Goal: Information Seeking & Learning: Check status

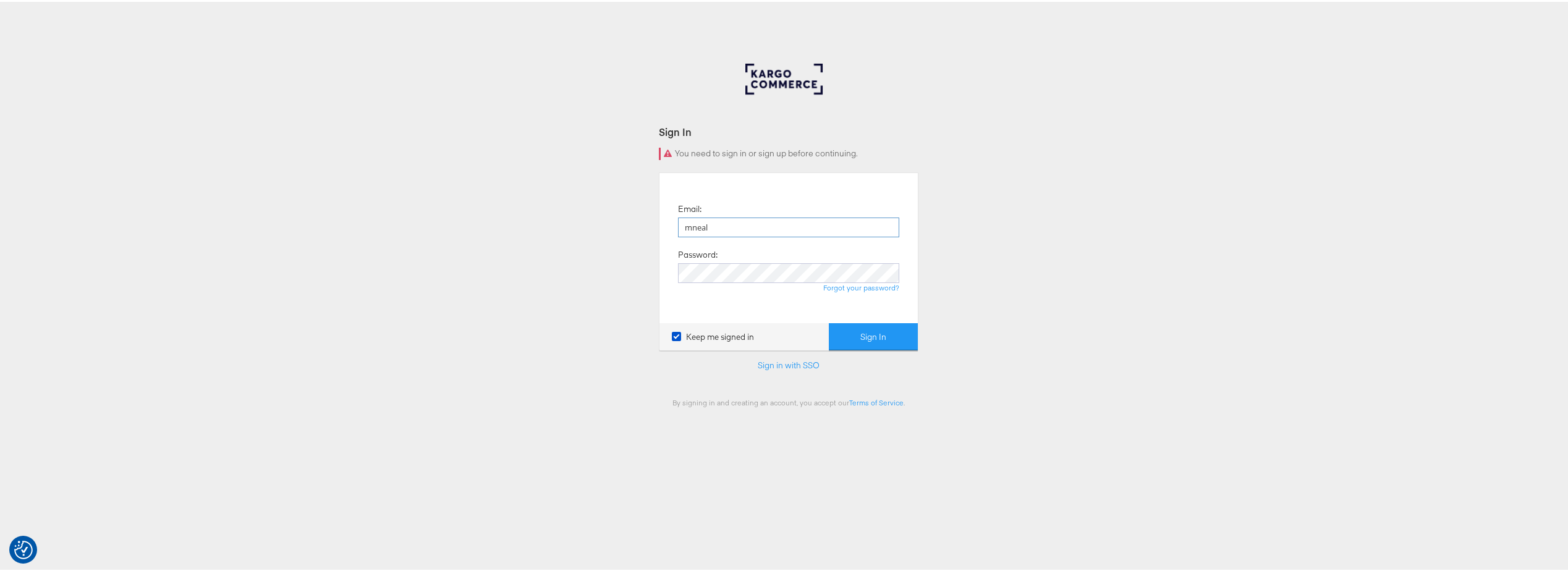
type input "mneal@costar.com"
click at [853, 324] on button "Sign In" at bounding box center [873, 335] width 89 height 28
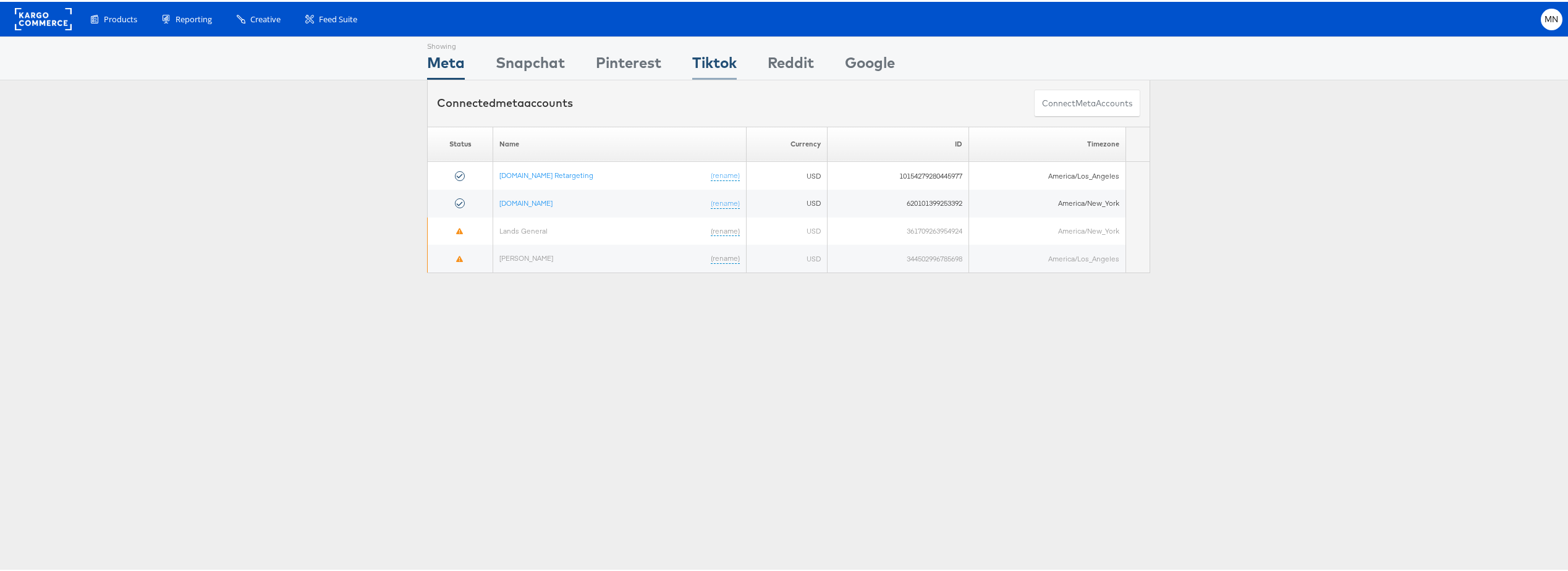
click at [723, 68] on div "Tiktok" at bounding box center [715, 64] width 45 height 28
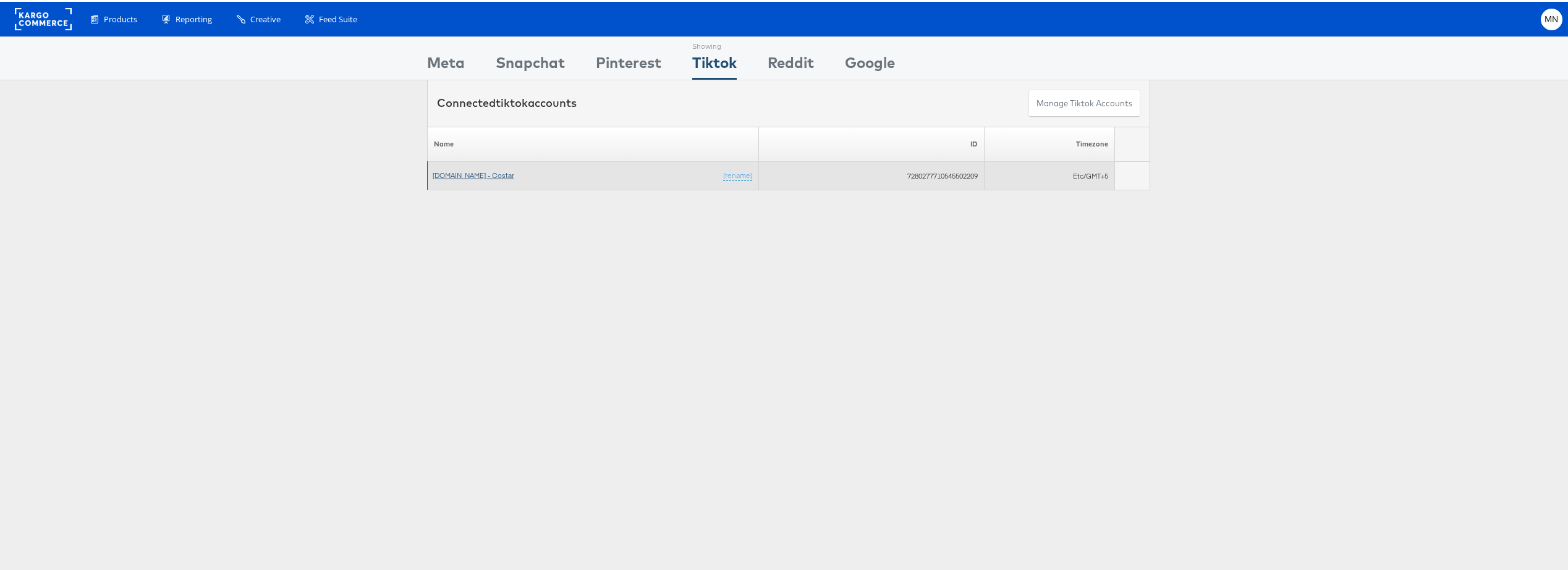
click at [484, 175] on link "Apartments.com - Costar" at bounding box center [473, 173] width 82 height 9
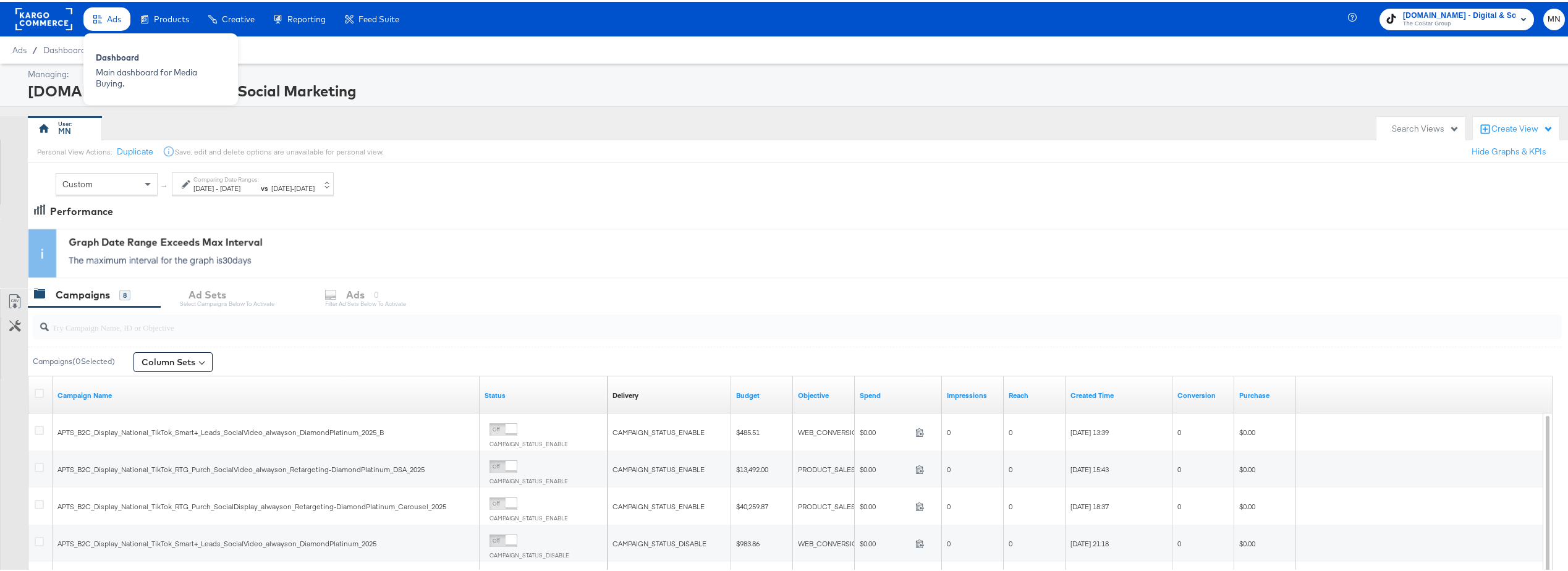
click at [111, 22] on div "Ads" at bounding box center [113, 18] width 14 height 12
click at [341, 303] on div "Campaigns 8 Ad Sets Select Campaigns below to activate Ads 0 Filter Ad Sets bel…" at bounding box center [802, 293] width 1550 height 26
click at [19, 18] on rect at bounding box center [44, 17] width 57 height 22
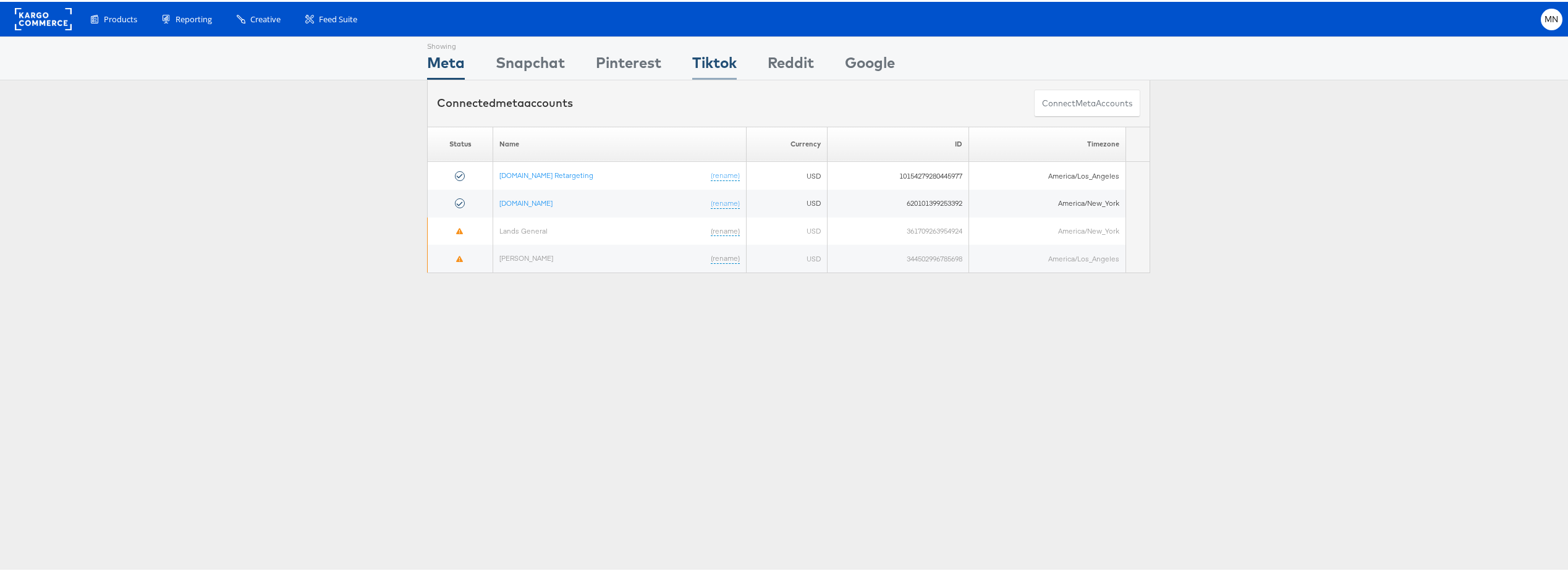
click at [712, 64] on div "Tiktok" at bounding box center [715, 64] width 45 height 28
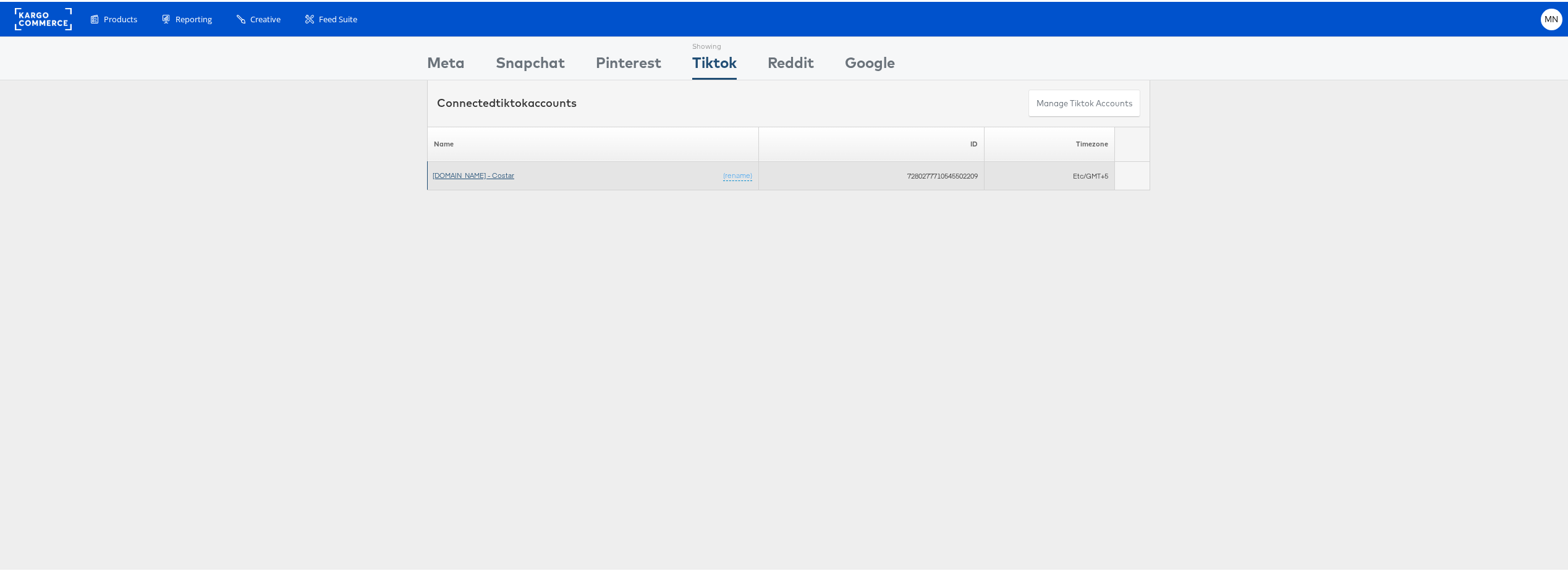
click at [463, 171] on link "Apartments.com - Costar" at bounding box center [473, 173] width 82 height 9
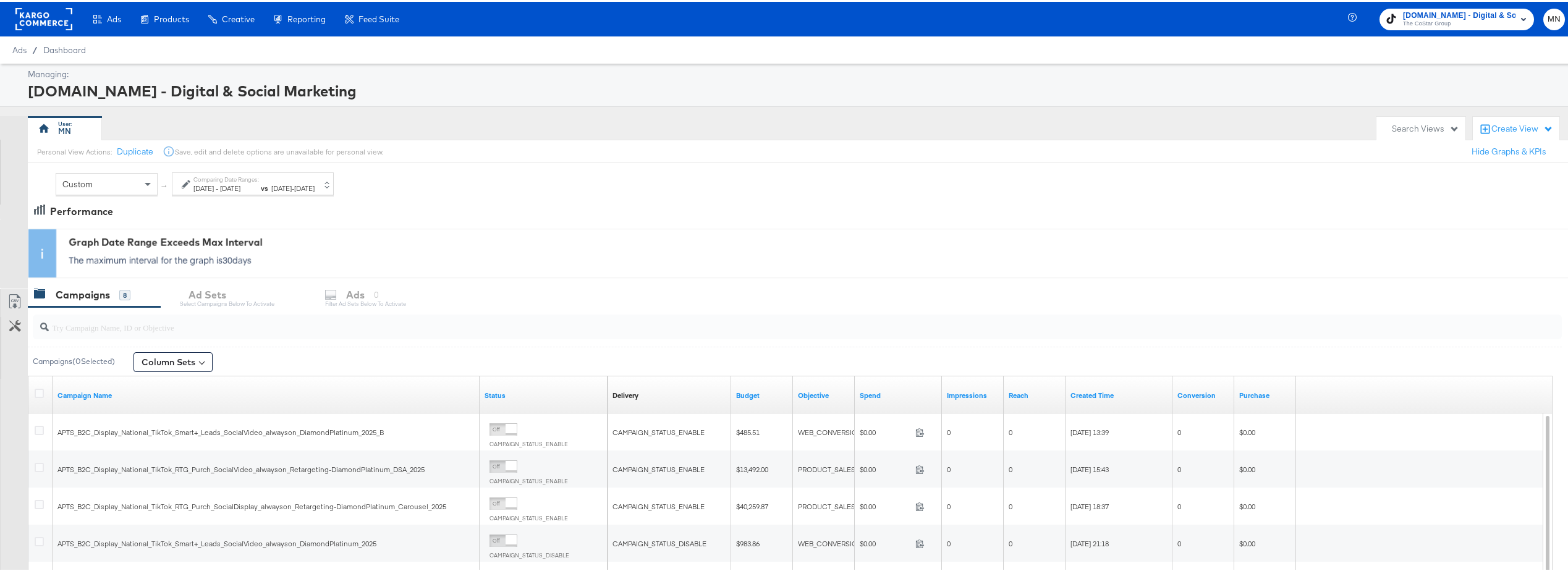
click at [251, 178] on label "Comparing Date Ranges:" at bounding box center [227, 177] width 66 height 8
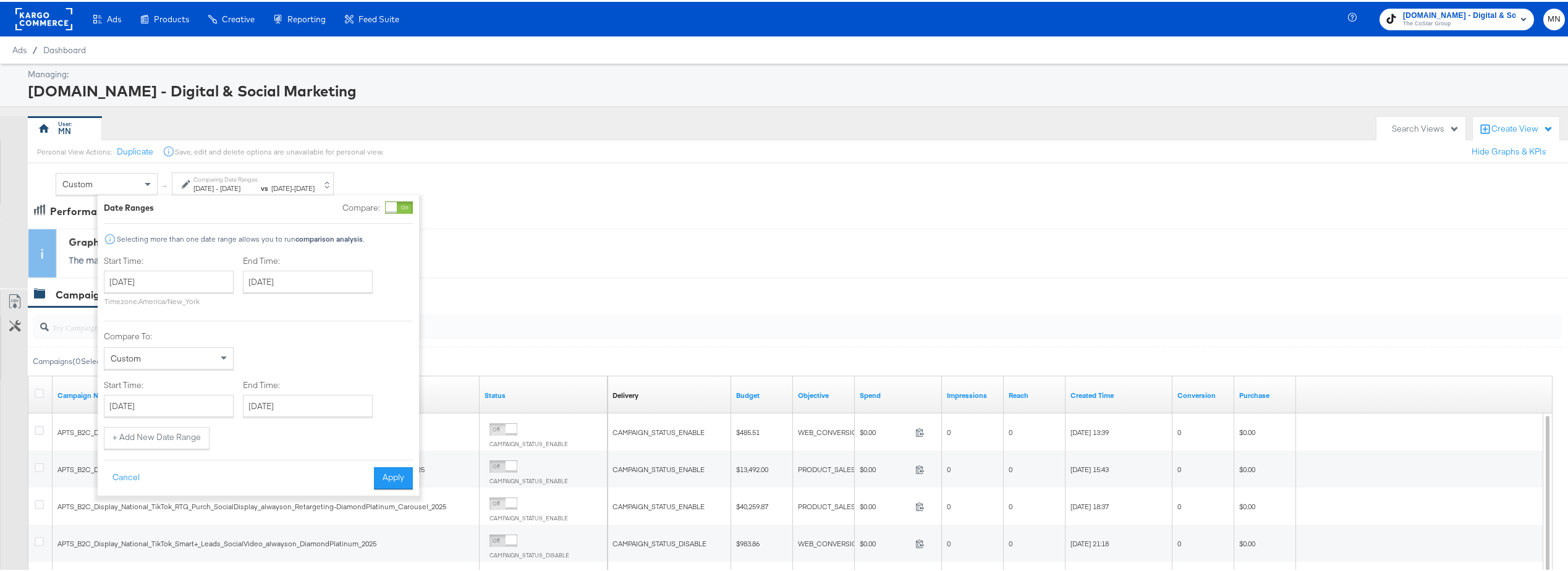
click at [183, 351] on div "Custom" at bounding box center [169, 356] width 129 height 21
click at [309, 332] on label "Compare To:" at bounding box center [258, 334] width 309 height 12
click at [158, 281] on input "January 1st 2024" at bounding box center [169, 280] width 130 height 22
click at [254, 302] on span "›" at bounding box center [244, 304] width 19 height 18
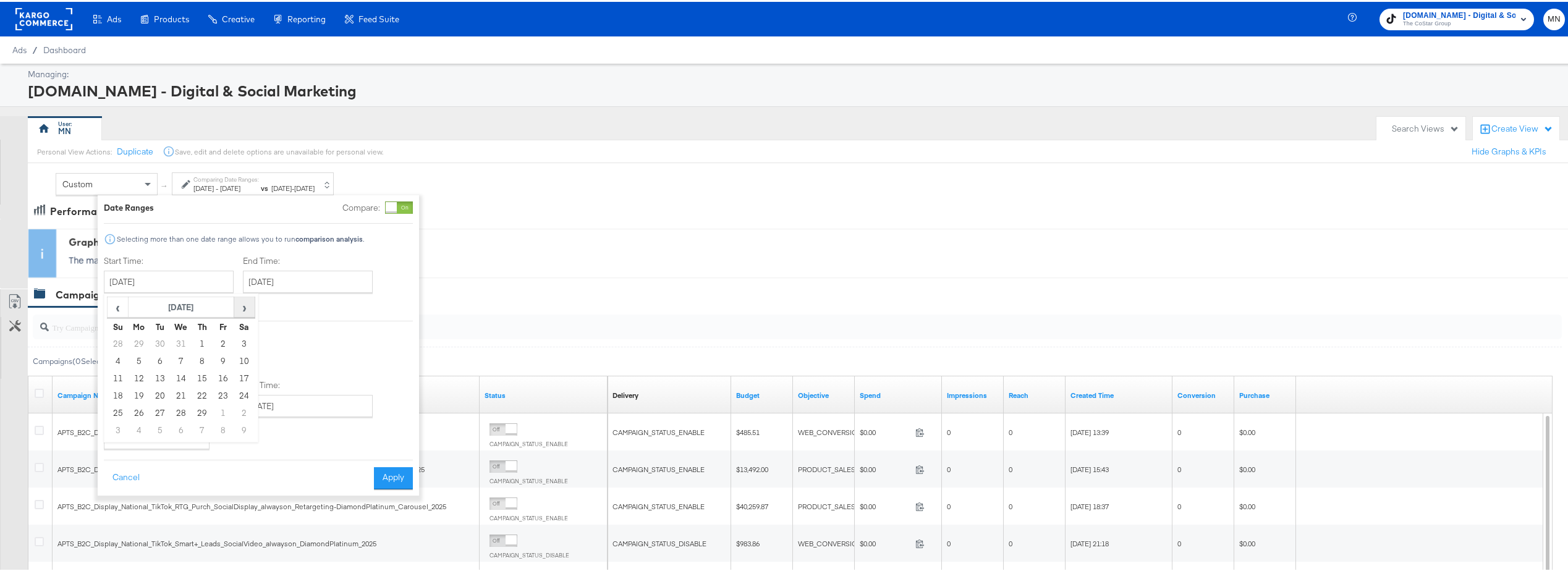
click at [254, 302] on span "›" at bounding box center [244, 304] width 19 height 18
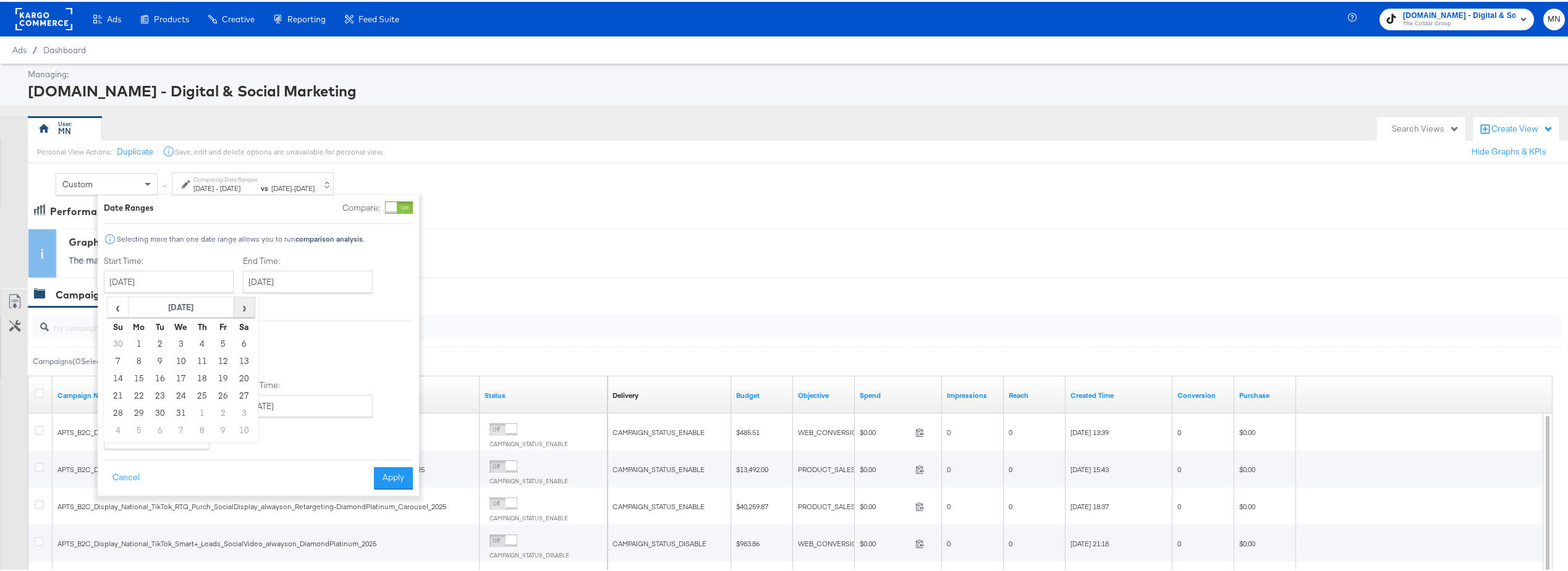
click at [254, 302] on span "›" at bounding box center [244, 304] width 19 height 18
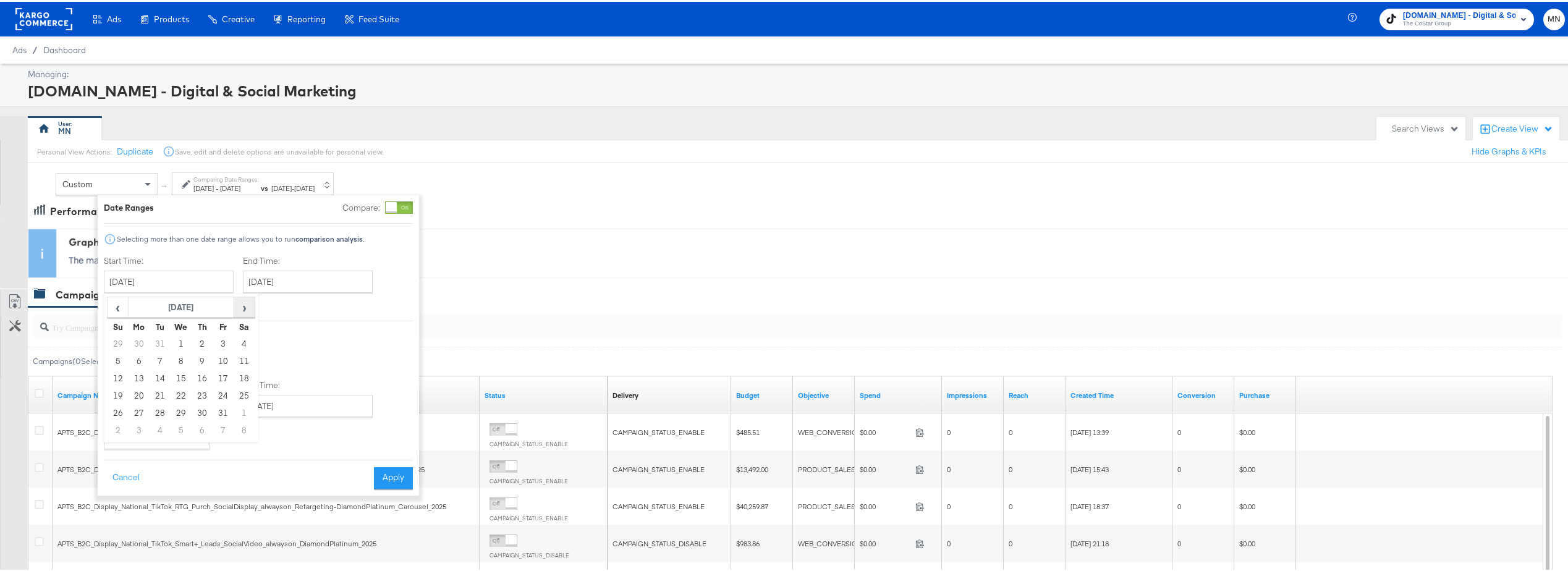
click at [254, 302] on span "›" at bounding box center [244, 304] width 19 height 18
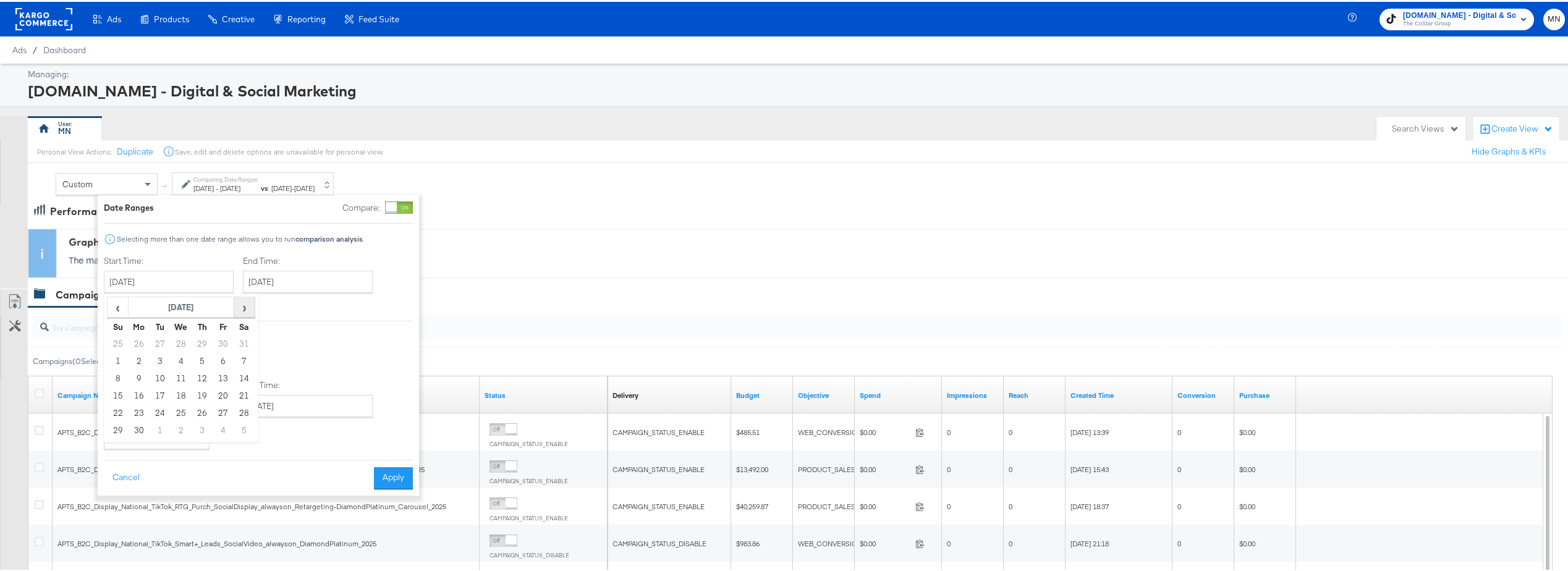
click at [254, 302] on span "›" at bounding box center [244, 304] width 19 height 18
click at [137, 345] on td "1" at bounding box center [139, 342] width 21 height 18
type input "September 1st 2025"
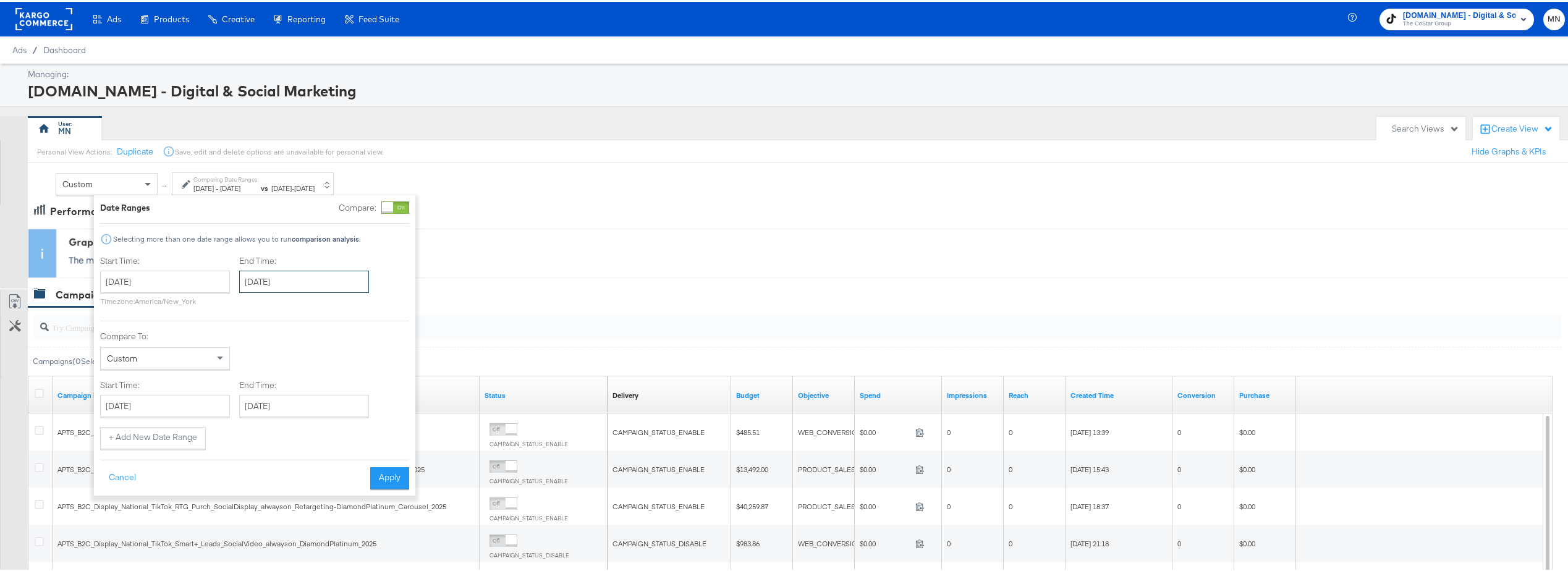
click at [289, 277] on input "September 1st 2025" at bounding box center [304, 280] width 130 height 22
click at [371, 301] on span "›" at bounding box center [380, 304] width 19 height 18
click at [298, 359] on td "7" at bounding box center [295, 360] width 21 height 18
type input "October 7th 2025"
click at [400, 475] on button "Apply" at bounding box center [389, 476] width 39 height 22
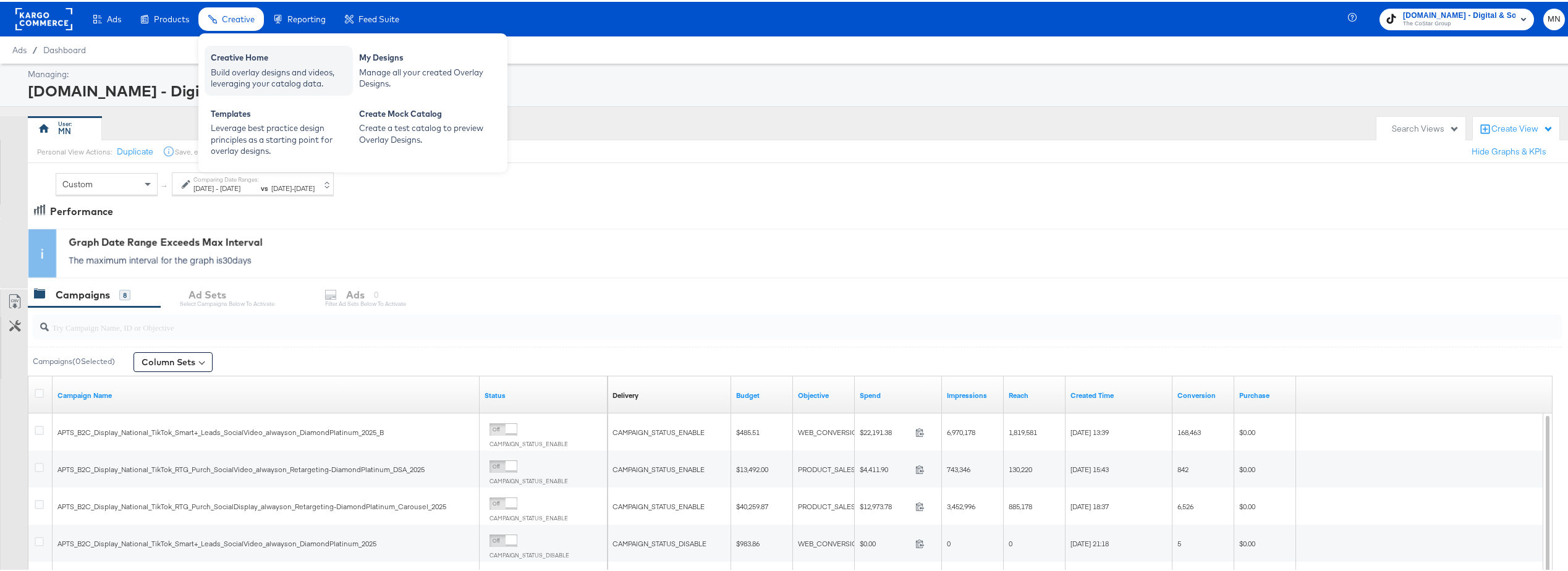
click at [240, 55] on div "Creative Home" at bounding box center [278, 58] width 136 height 15
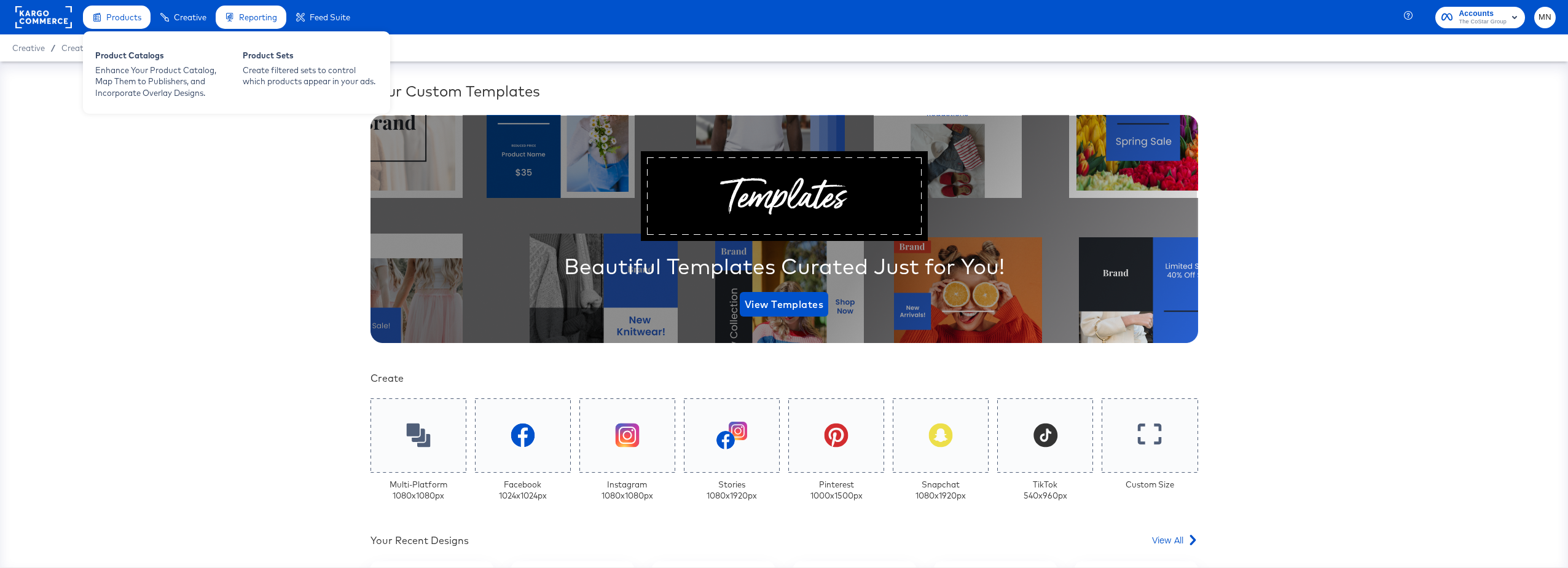
click at [125, 21] on span "Products" at bounding box center [123, 17] width 35 height 10
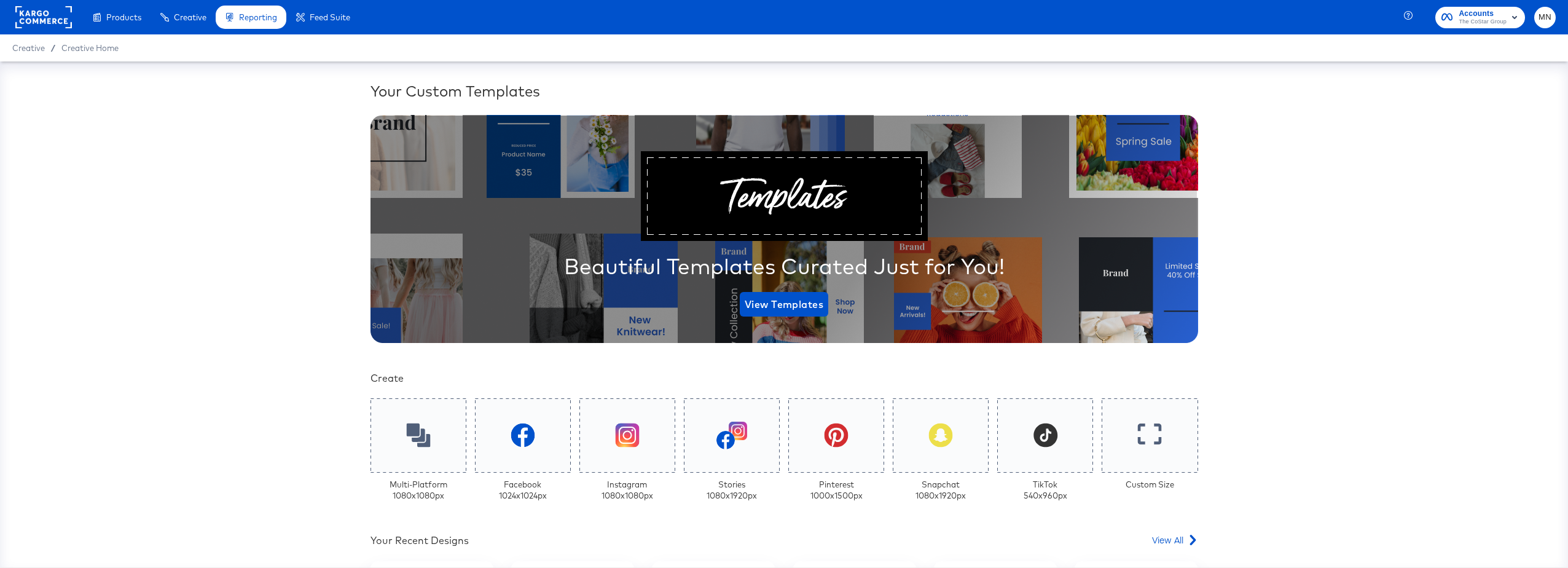
click at [54, 12] on rect at bounding box center [44, 17] width 57 height 22
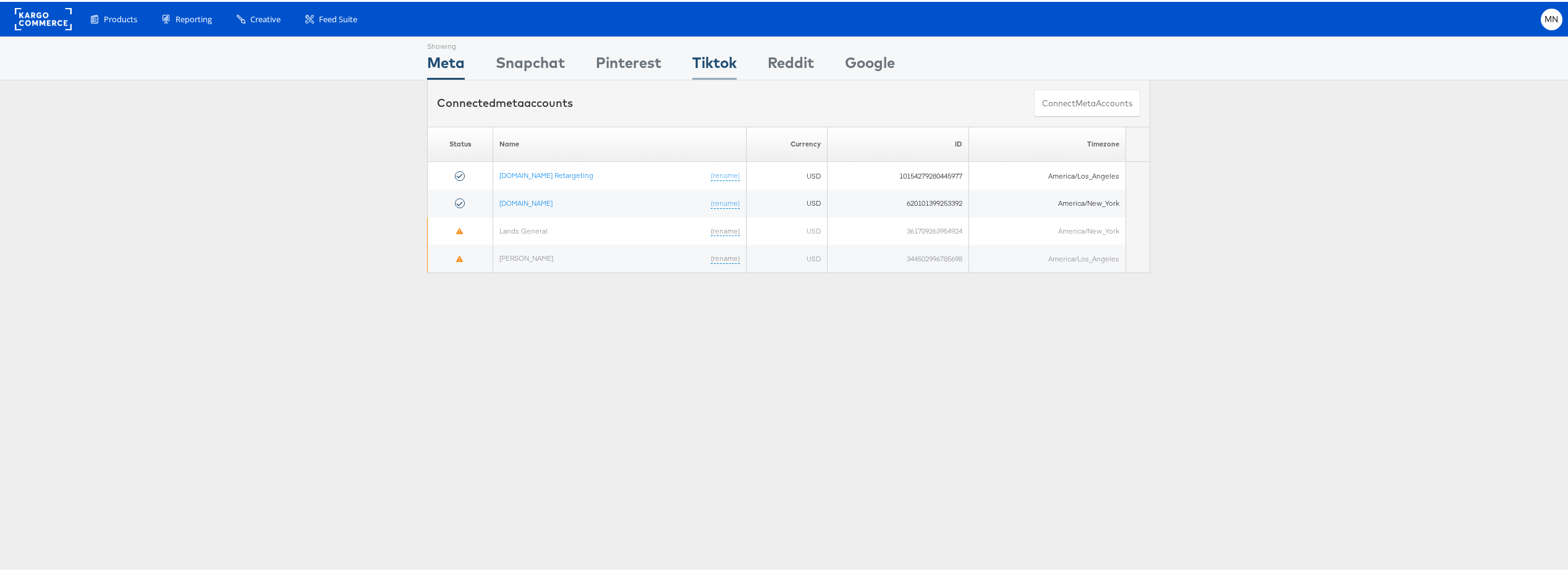
click at [723, 66] on div "Tiktok" at bounding box center [715, 64] width 45 height 28
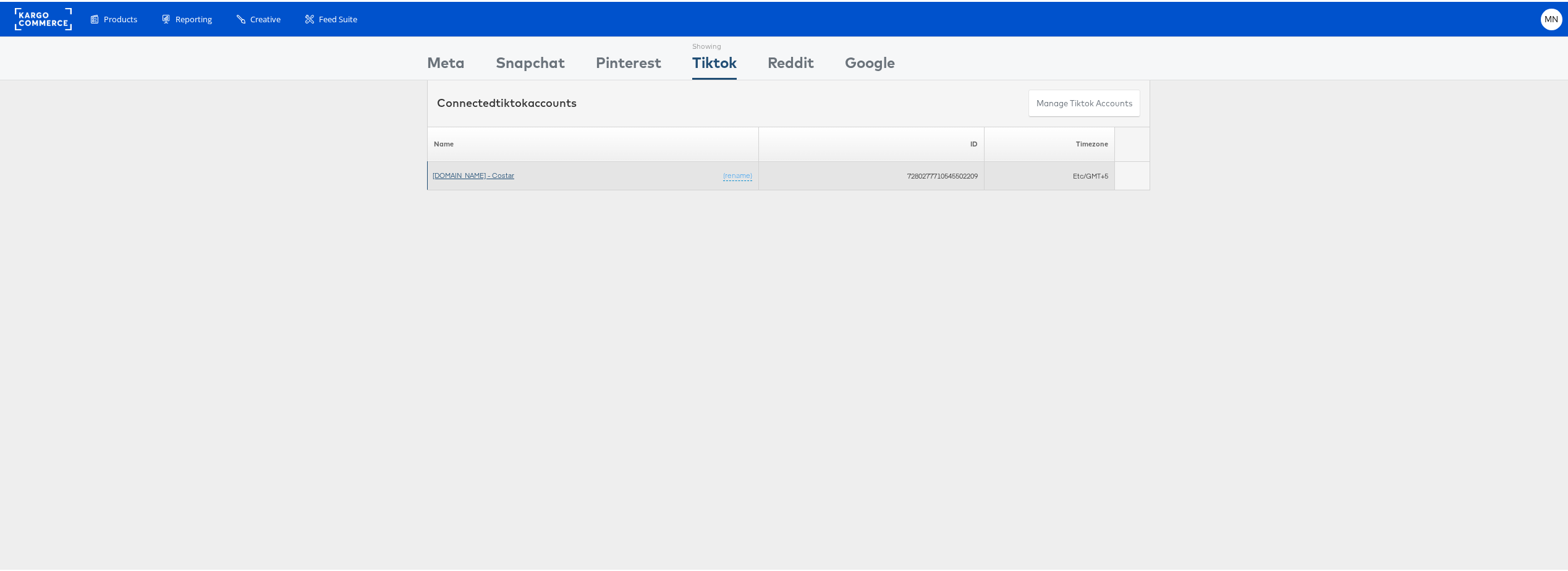
click at [461, 172] on link "[DOMAIN_NAME] - Costar" at bounding box center [473, 173] width 82 height 9
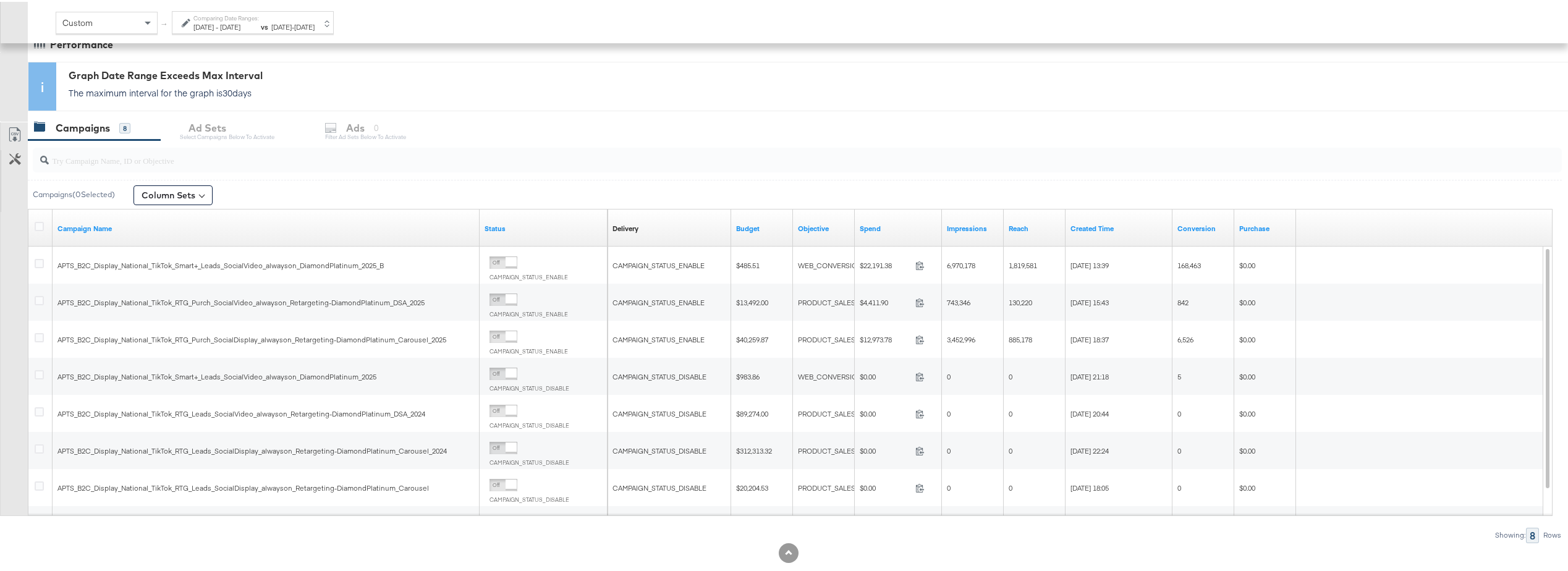
scroll to position [191, 0]
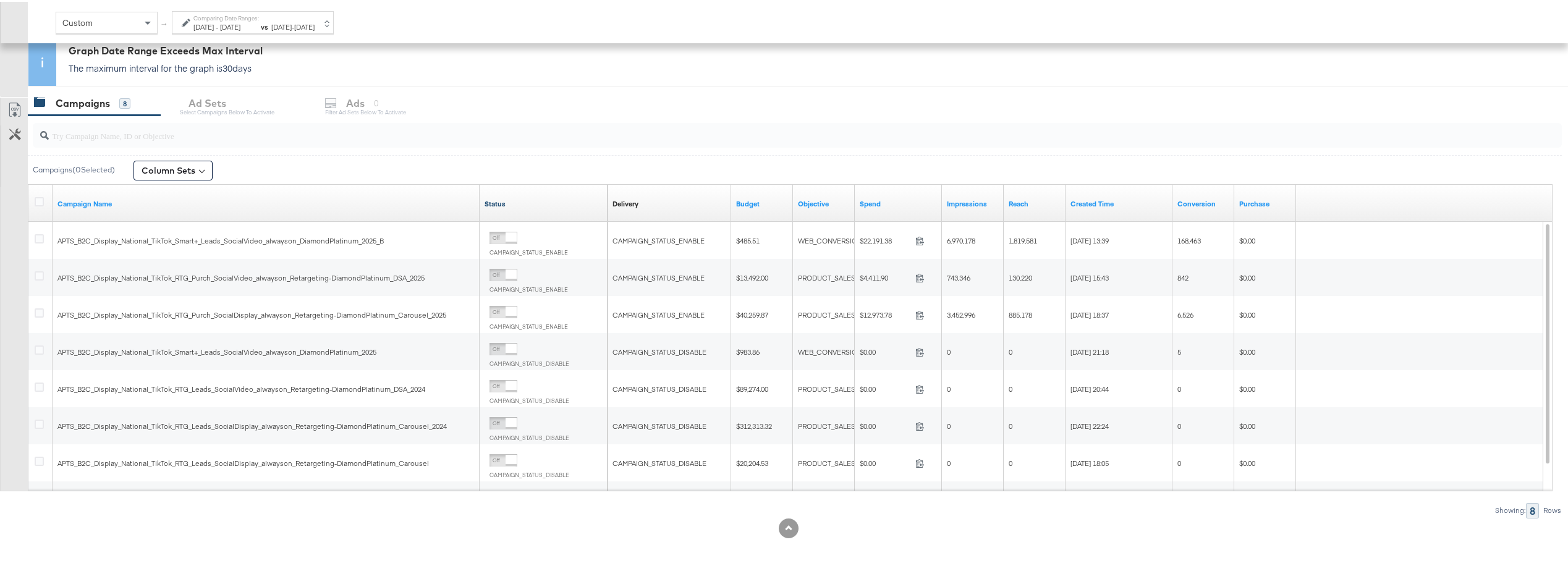
click at [529, 202] on link "Status" at bounding box center [544, 202] width 118 height 10
click at [883, 194] on div "Spend" at bounding box center [898, 202] width 87 height 20
click at [875, 205] on link "Spend" at bounding box center [899, 202] width 77 height 10
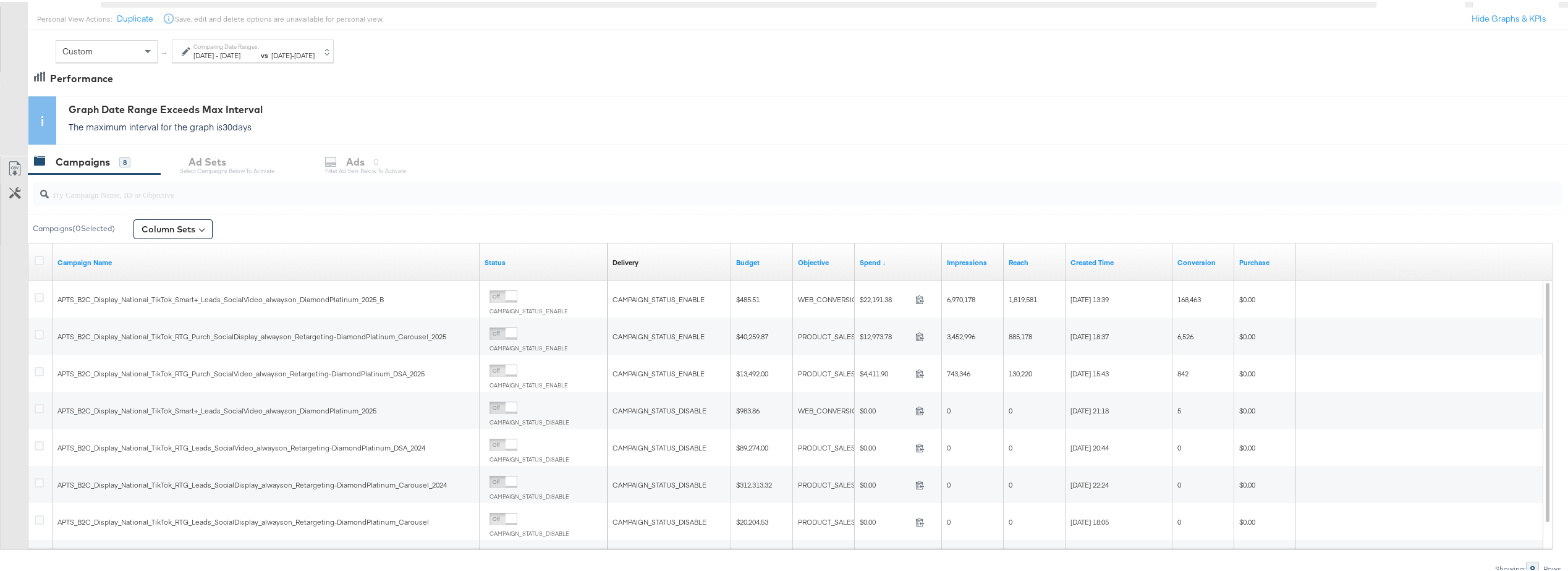
scroll to position [0, 0]
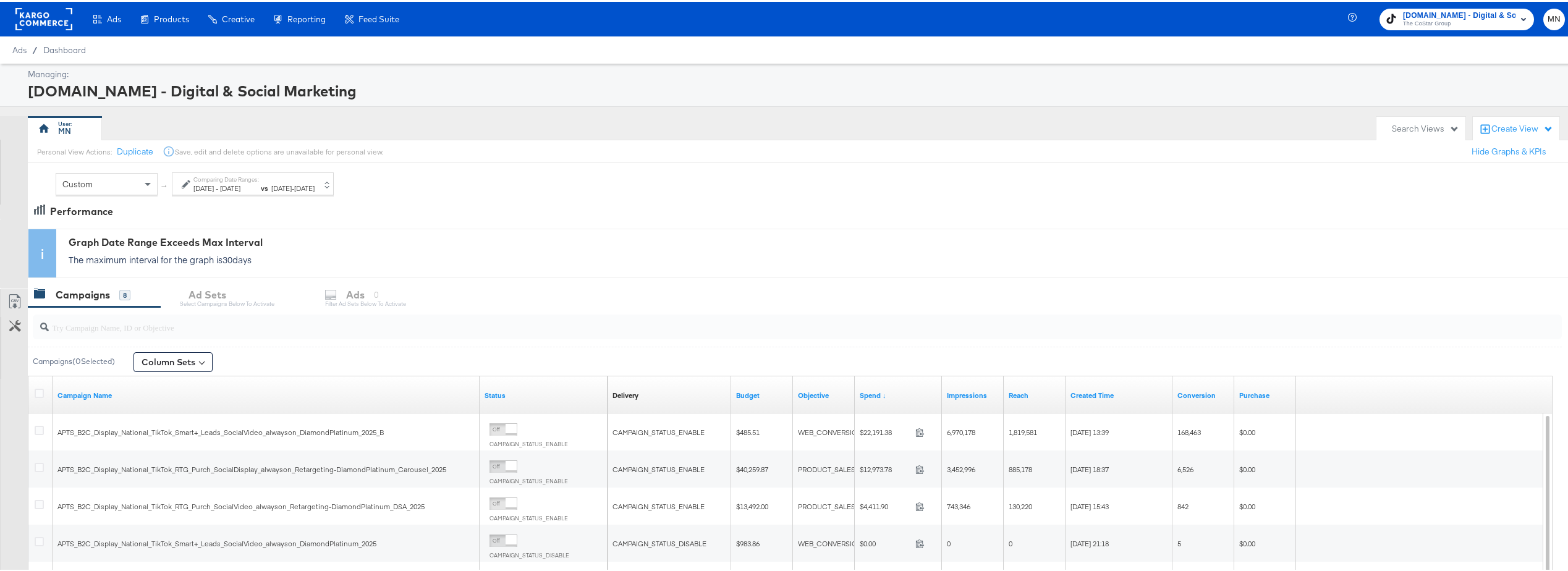
drag, startPoint x: 270, startPoint y: 186, endPoint x: 275, endPoint y: 175, distance: 12.1
click at [240, 186] on span "Oct 7th 2025" at bounding box center [230, 186] width 20 height 9
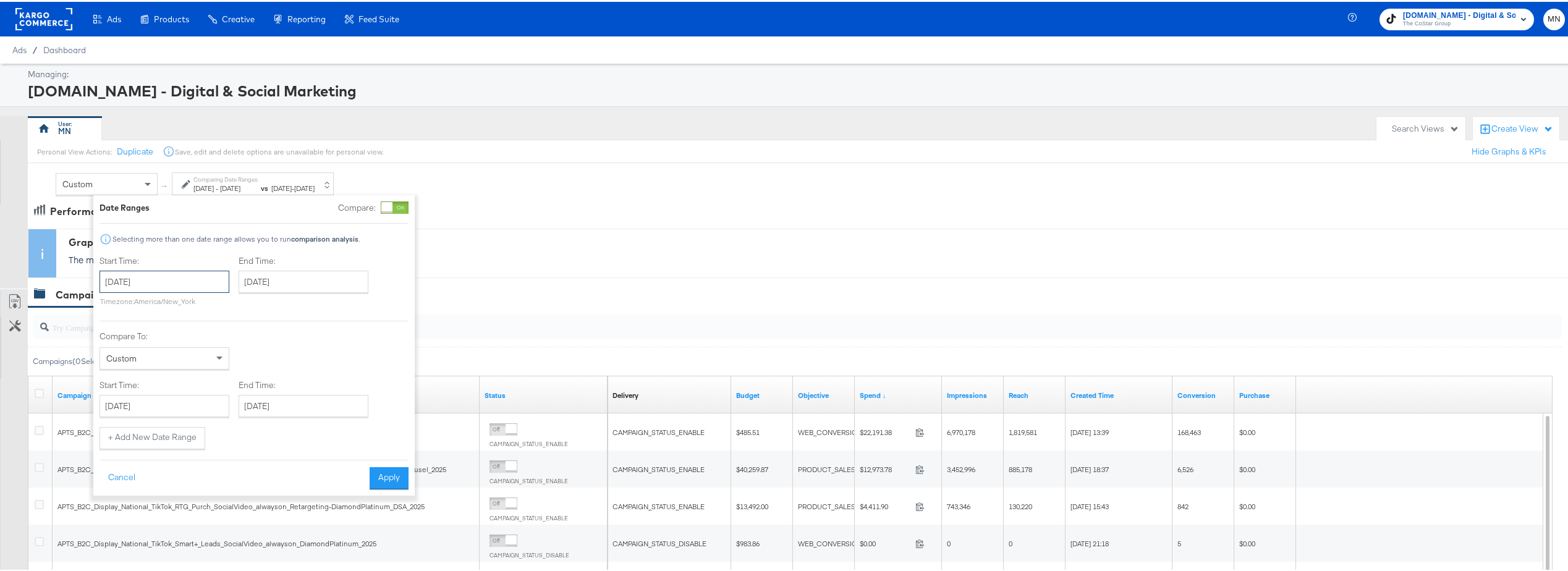
click at [170, 283] on input "September 1st 2025" at bounding box center [164, 280] width 130 height 22
click at [251, 303] on th "›" at bounding box center [240, 305] width 21 height 21
click at [174, 337] on td "1" at bounding box center [177, 342] width 21 height 18
type input "October 1st 2025"
click at [392, 476] on button "Apply" at bounding box center [388, 476] width 39 height 22
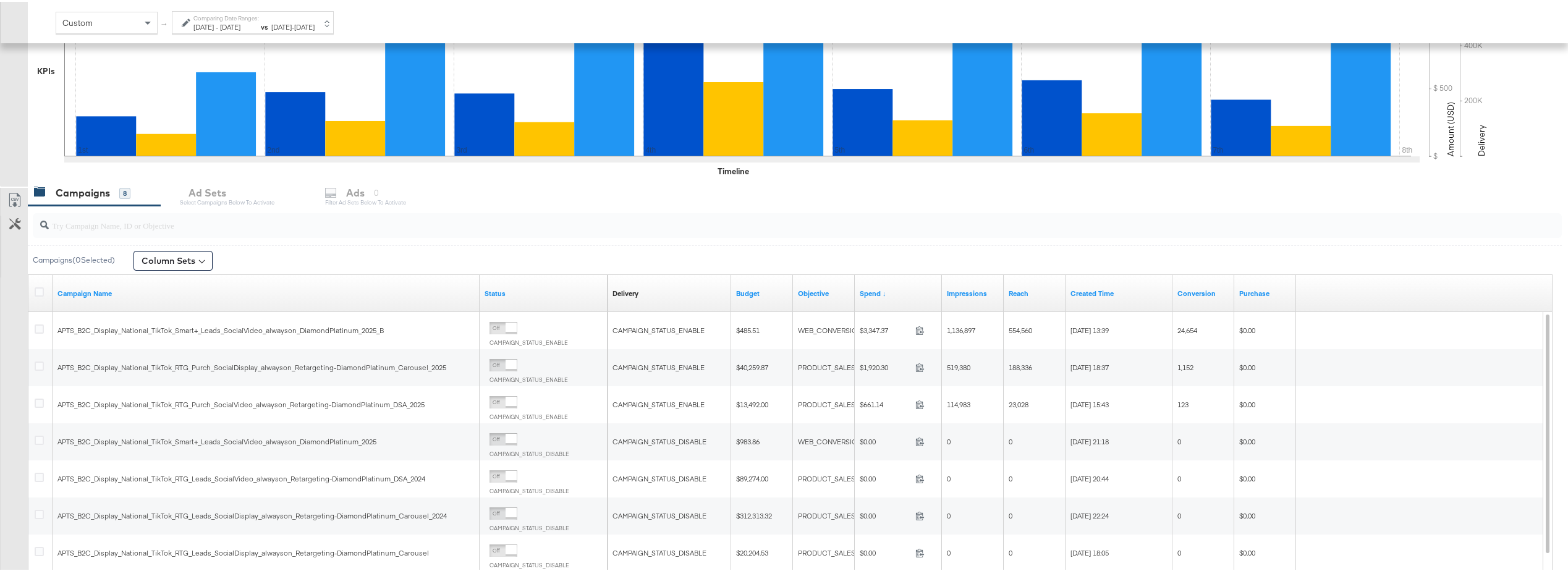
scroll to position [309, 0]
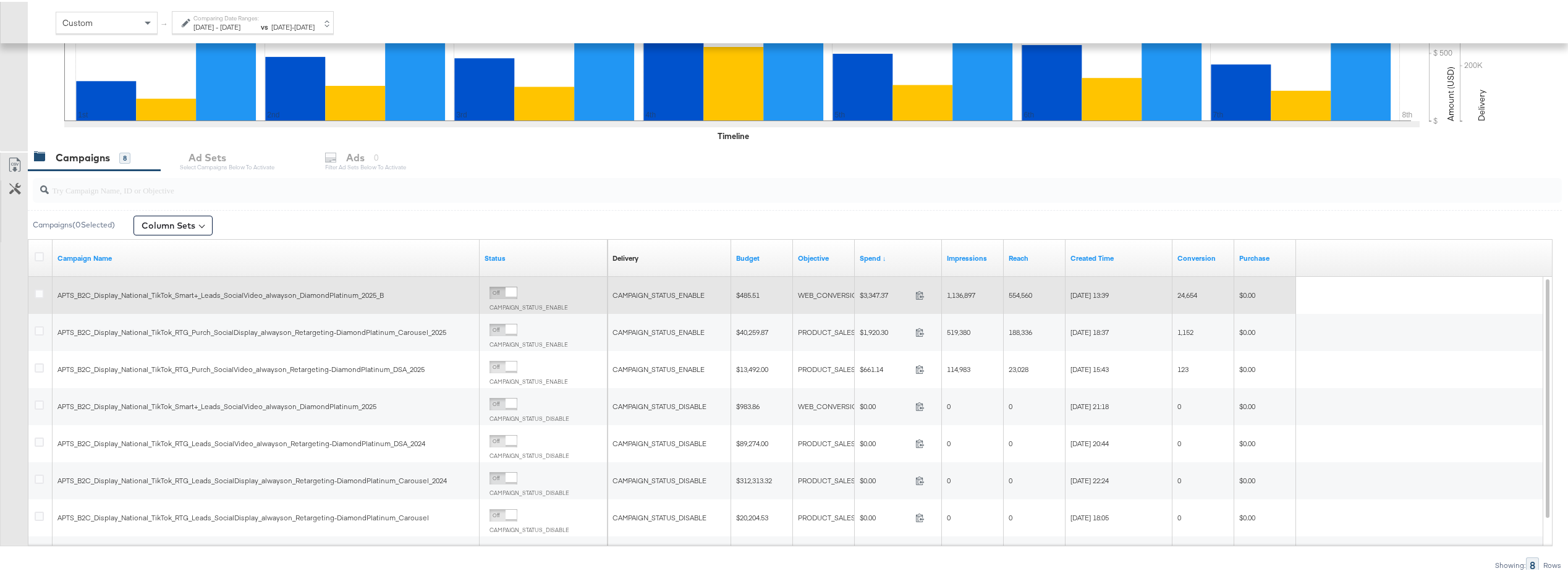
click at [321, 291] on span "APTS_B2C_Display_National_TikTok_Smart+_Leads_SocialVideo_alwayson_DiamondPlati…" at bounding box center [221, 293] width 327 height 9
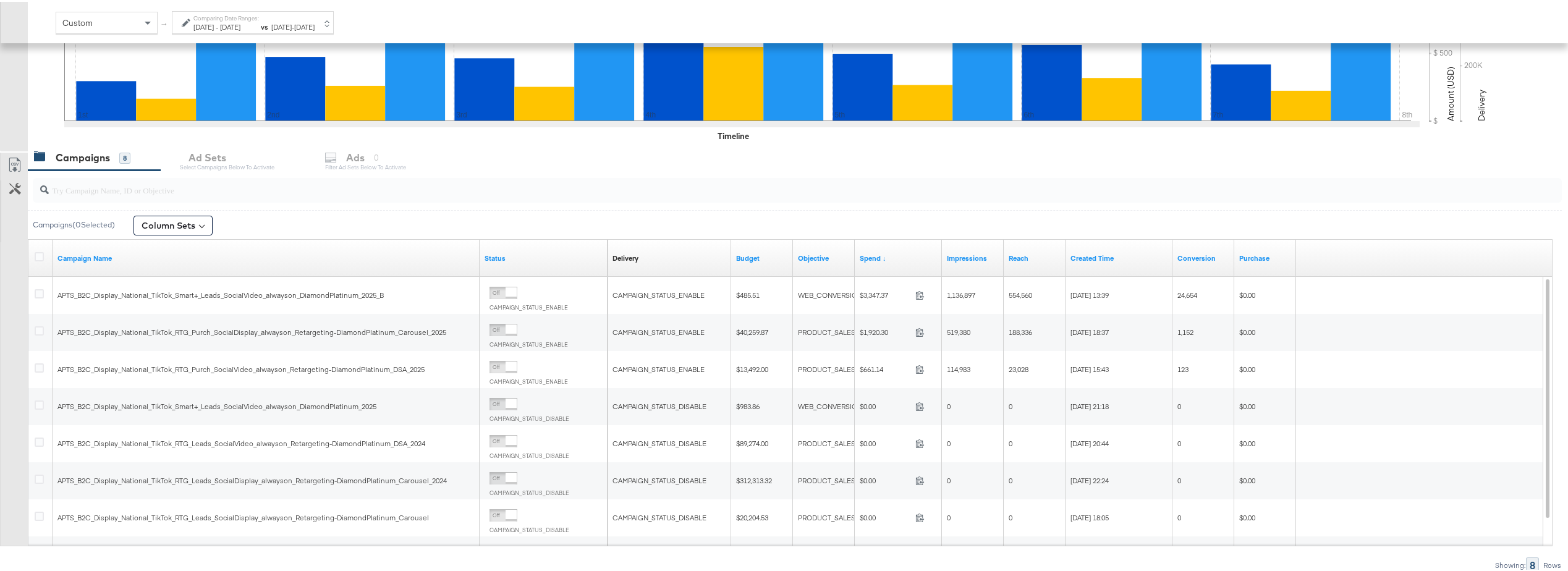
scroll to position [185, 0]
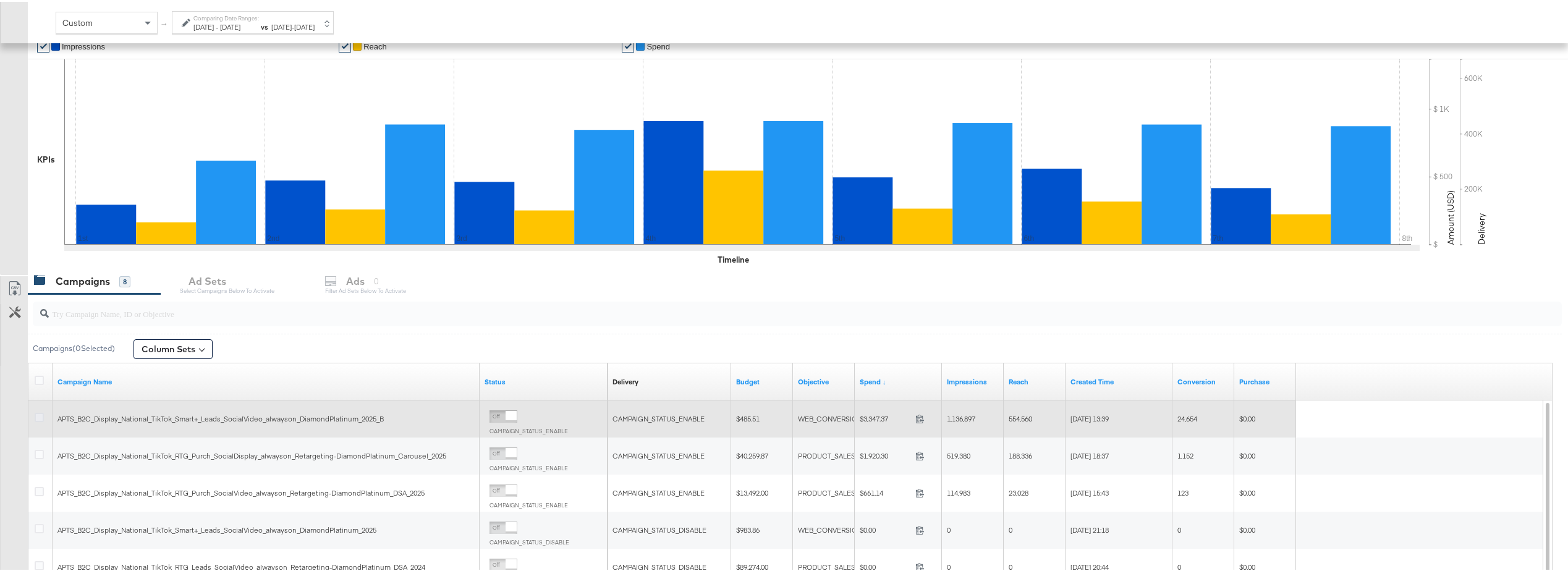
click at [43, 419] on icon at bounding box center [39, 415] width 9 height 9
click at [0, 0] on input "checkbox" at bounding box center [0, 0] width 0 height 0
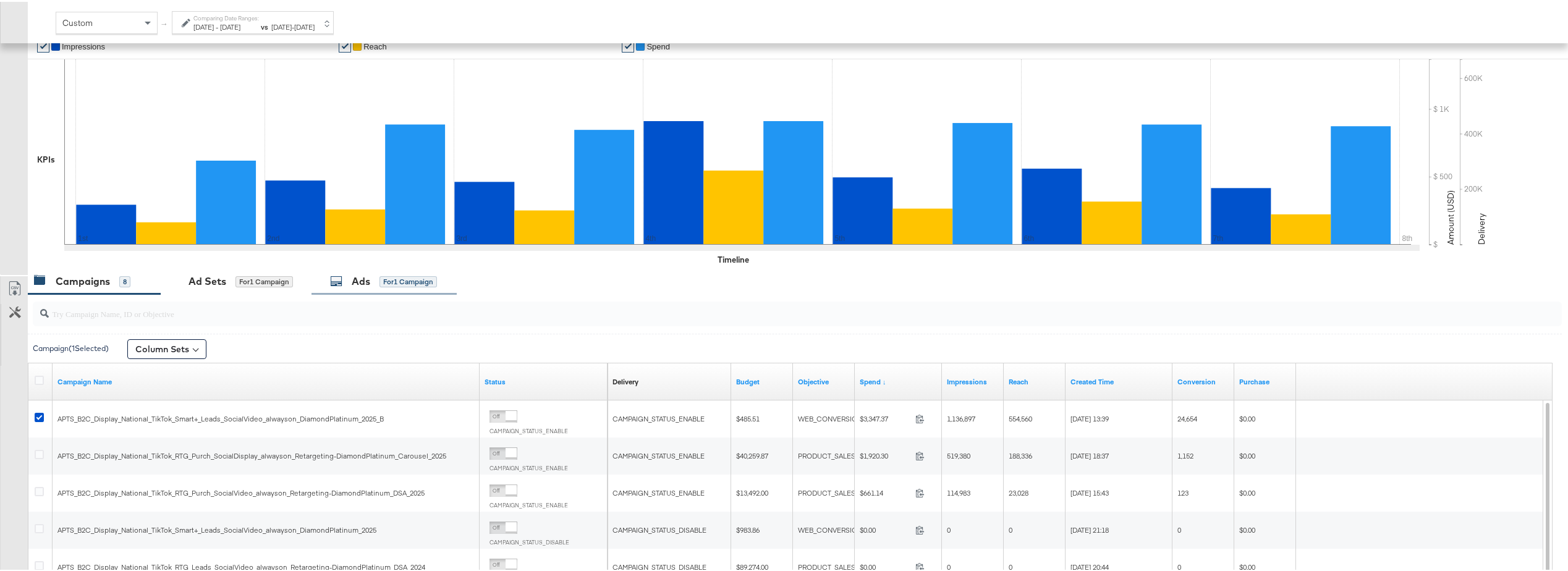
click at [335, 279] on icon at bounding box center [336, 279] width 12 height 12
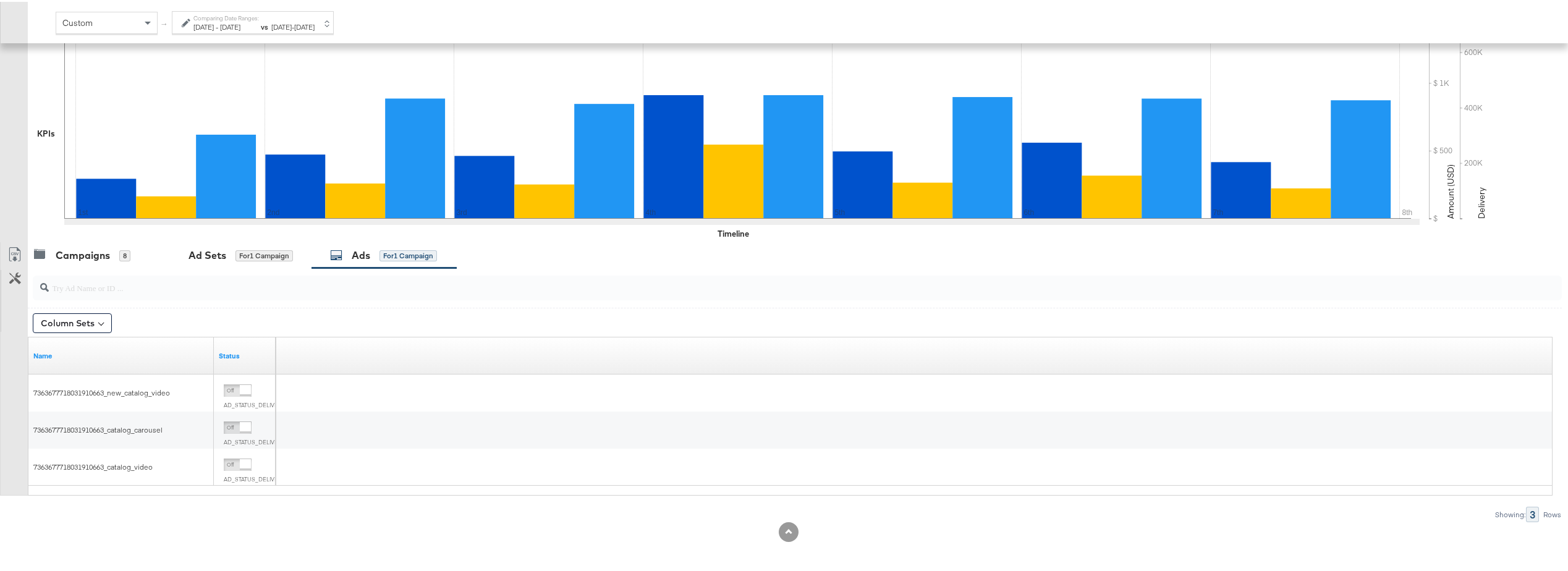
scroll to position [215, 0]
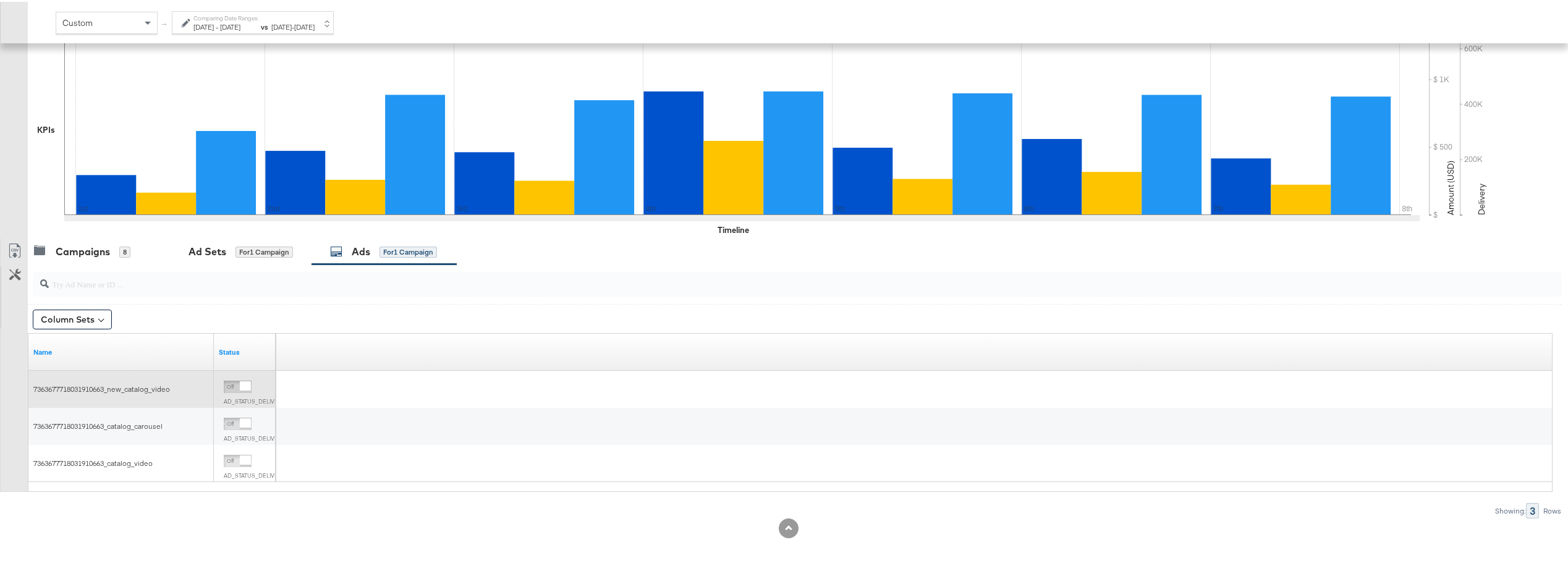
click at [131, 387] on span "7363677718031910663_new_catalog_video" at bounding box center [102, 387] width 137 height 9
click at [111, 394] on div "7363677718031910663_new_catalog_video" at bounding box center [121, 387] width 186 height 20
click at [221, 253] on div "Ad Sets" at bounding box center [208, 249] width 38 height 14
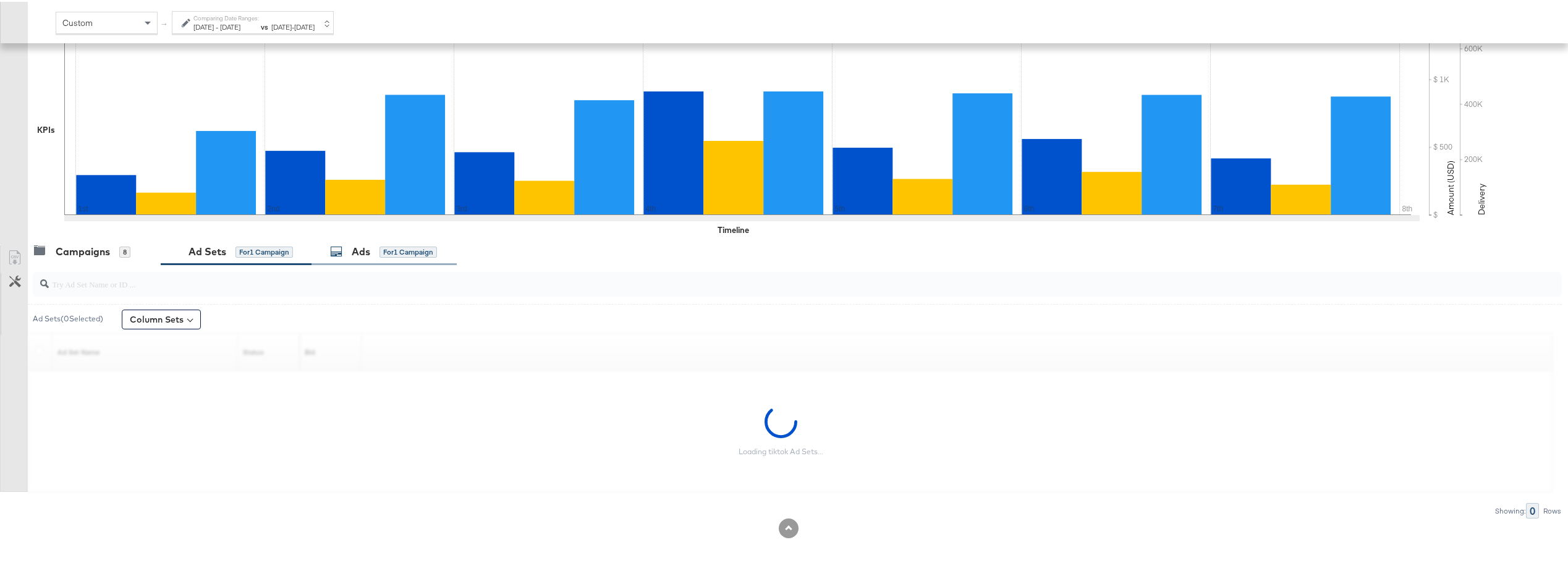
scroll to position [141, 0]
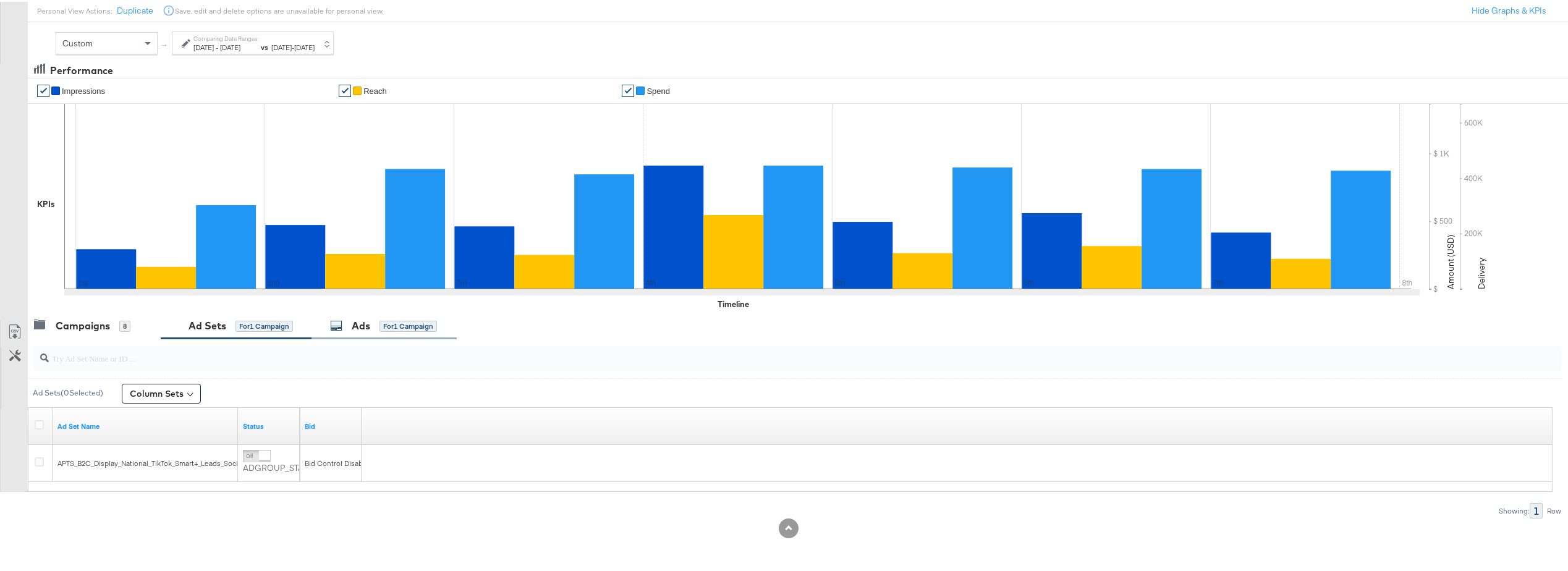
click at [370, 326] on div "Ads" at bounding box center [360, 323] width 18 height 14
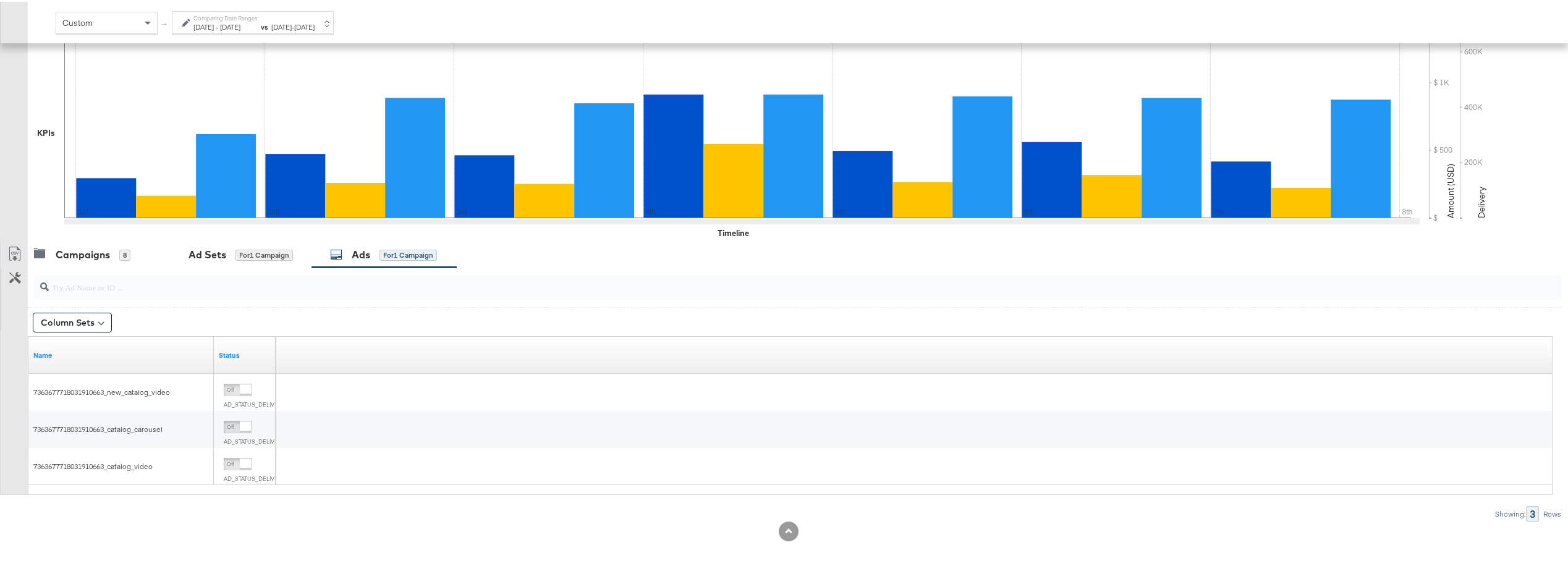
scroll to position [215, 0]
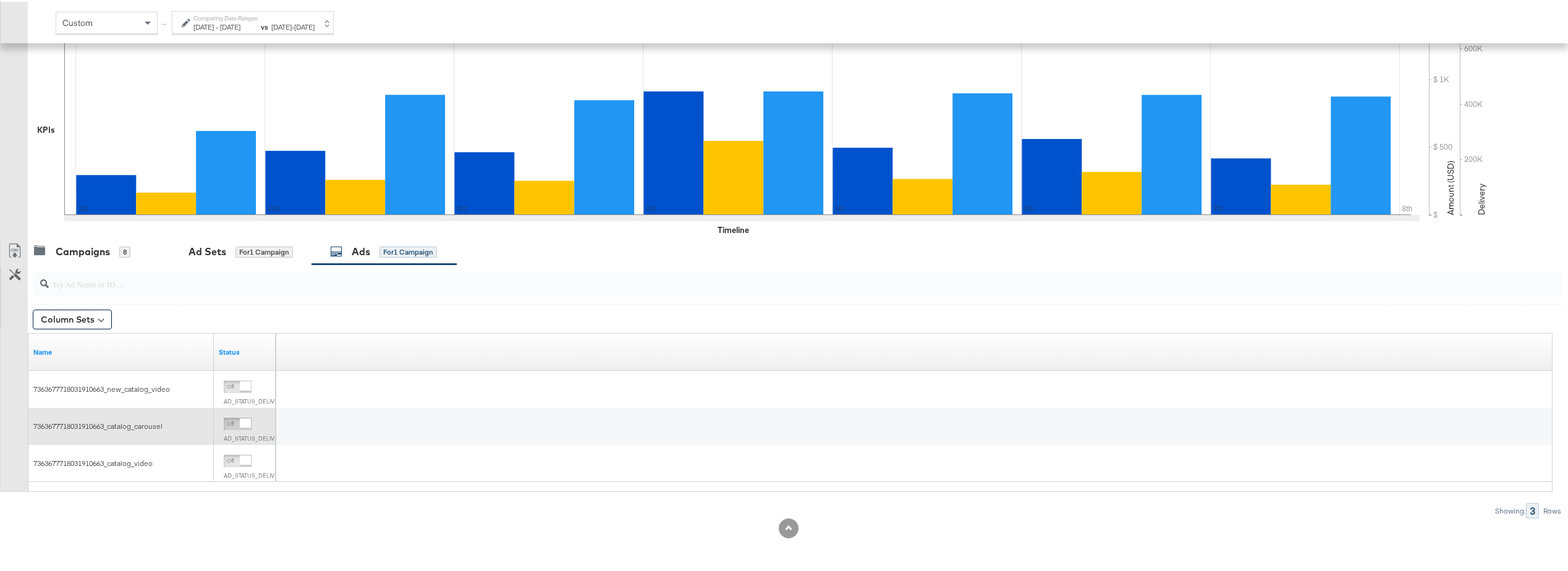
click at [85, 419] on span "7363677718031910663_catalog_carousel" at bounding box center [98, 424] width 129 height 9
click at [373, 249] on div "Ads for 1 Campaign" at bounding box center [384, 249] width 107 height 14
click at [193, 244] on div "Ad Sets" at bounding box center [208, 249] width 38 height 14
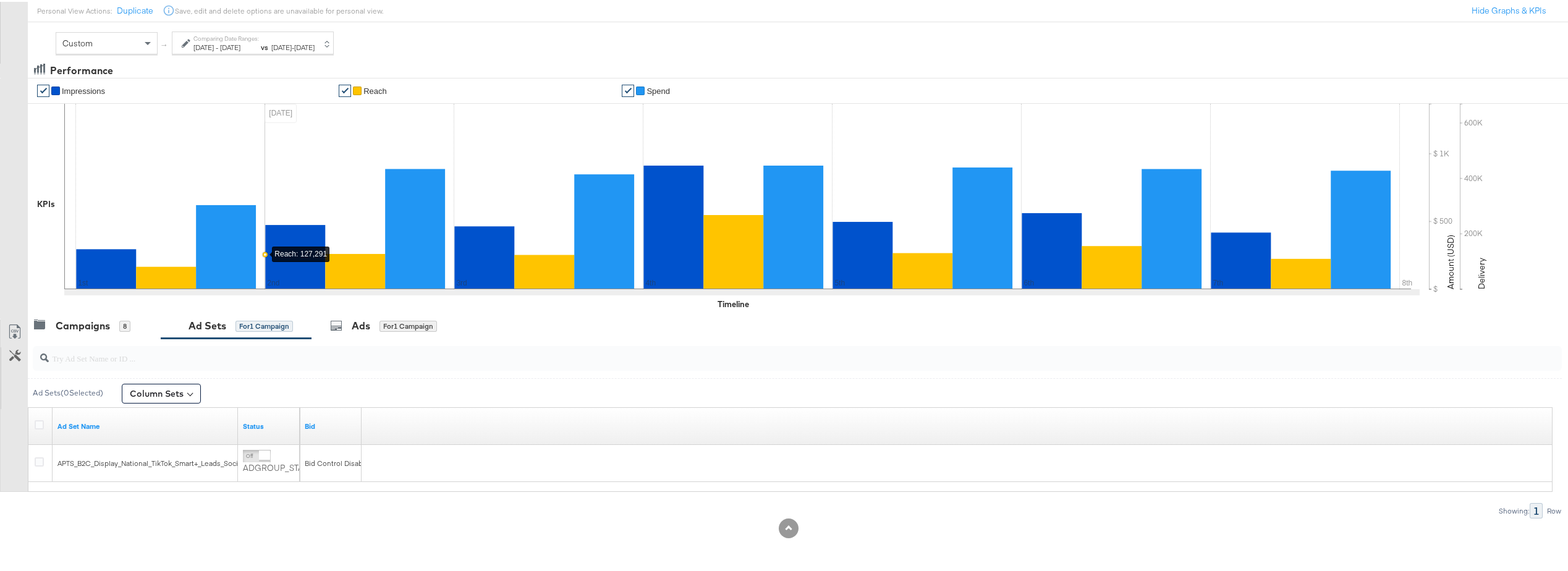
scroll to position [141, 0]
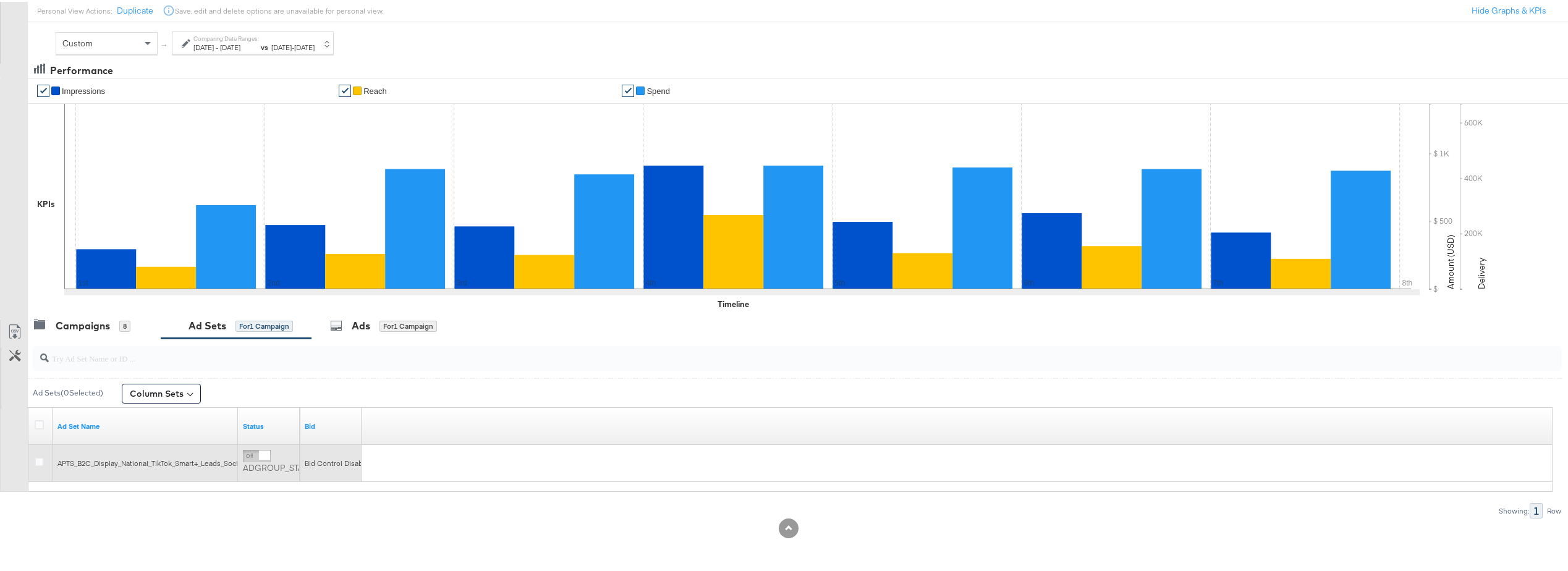
click at [140, 460] on span "APTS_B2C_Display_National_TikTok_Smart+_Leads_SocialVideo_alwayson_DiamondPlati…" at bounding box center [217, 461] width 319 height 9
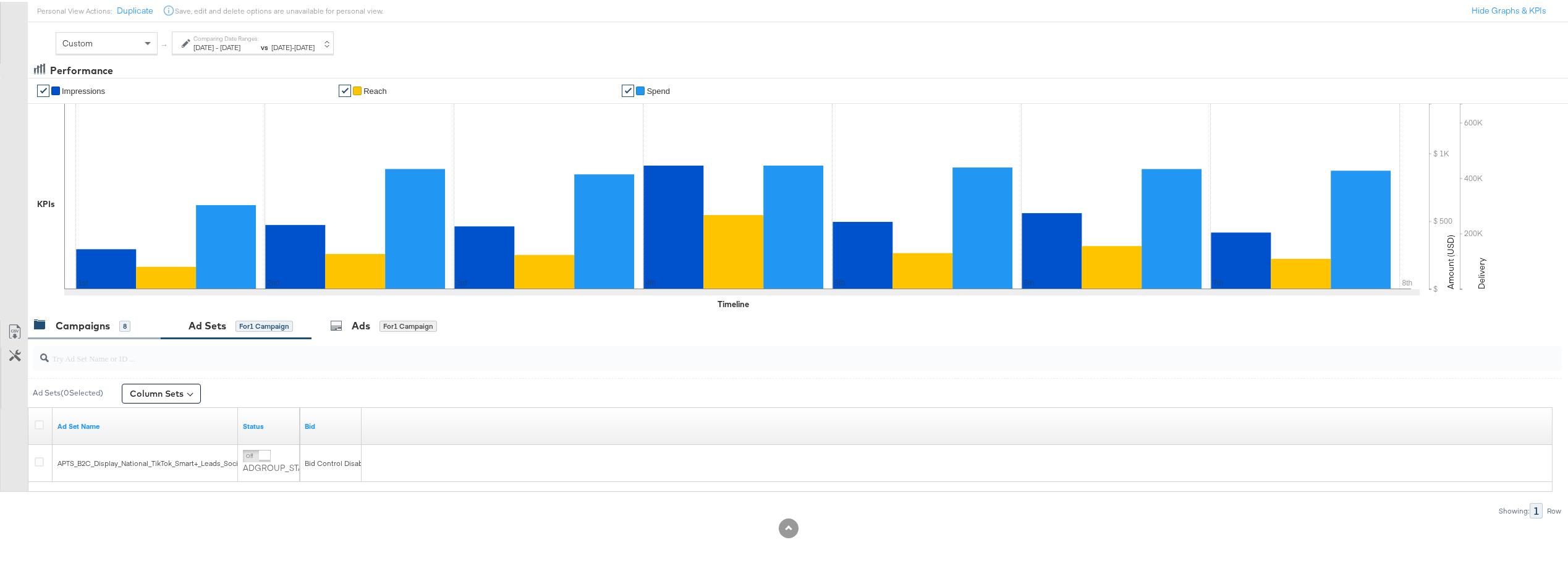
click at [113, 329] on div "Campaigns 8" at bounding box center [83, 323] width 96 height 14
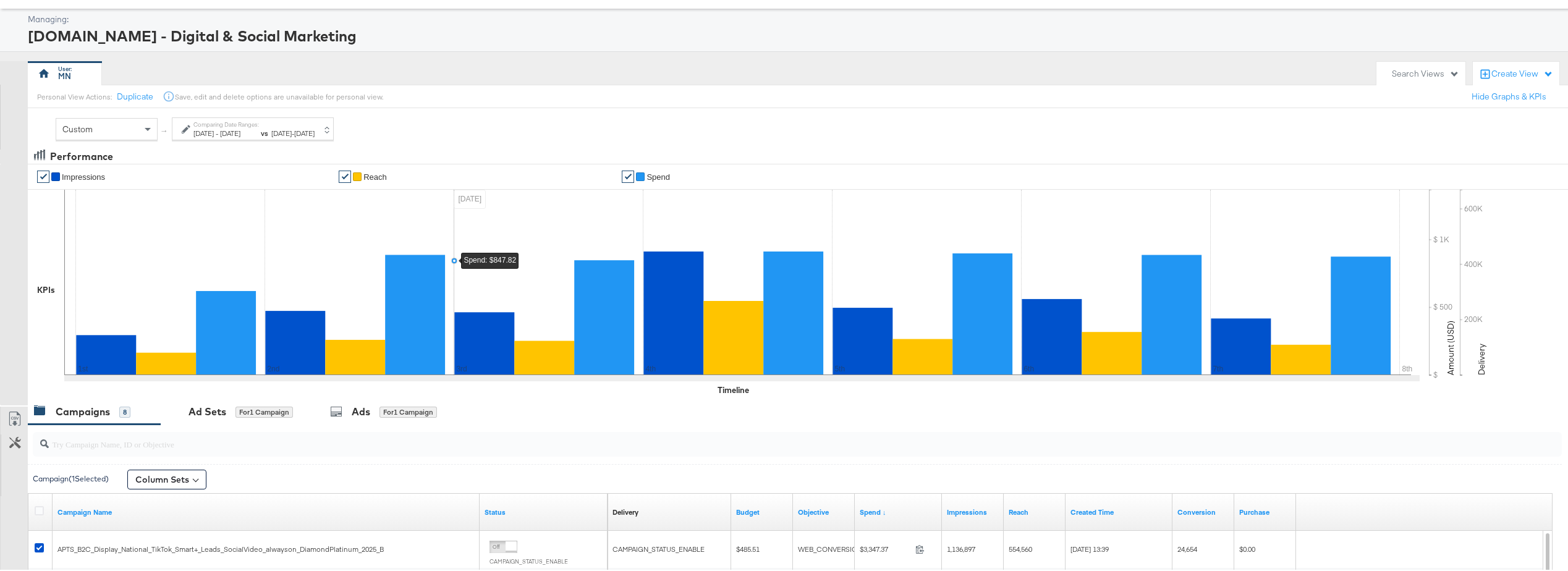
scroll to position [54, 0]
click at [315, 132] on span "Sep 30th 2025" at bounding box center [305, 131] width 20 height 9
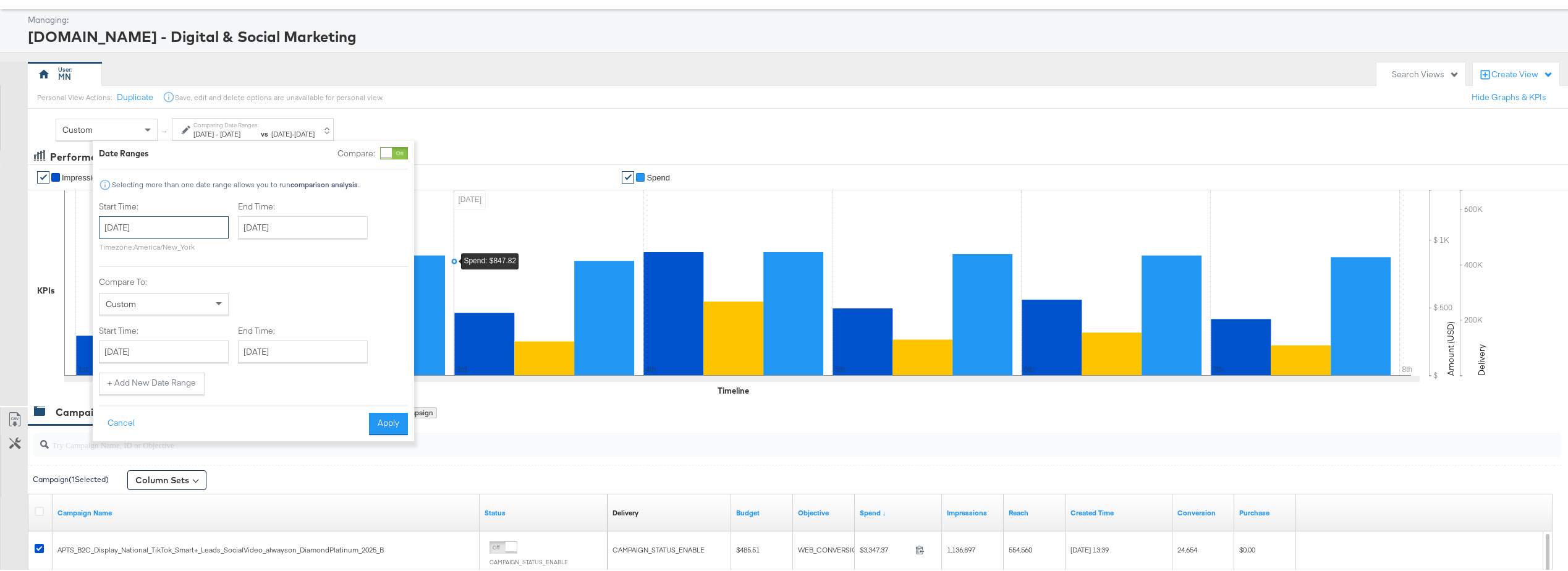
click at [191, 223] on input "October 1st 2025" at bounding box center [164, 226] width 130 height 22
click at [183, 303] on td "8" at bounding box center [176, 305] width 21 height 18
type input "October 8th 2025"
click at [389, 422] on button "Apply" at bounding box center [389, 422] width 39 height 22
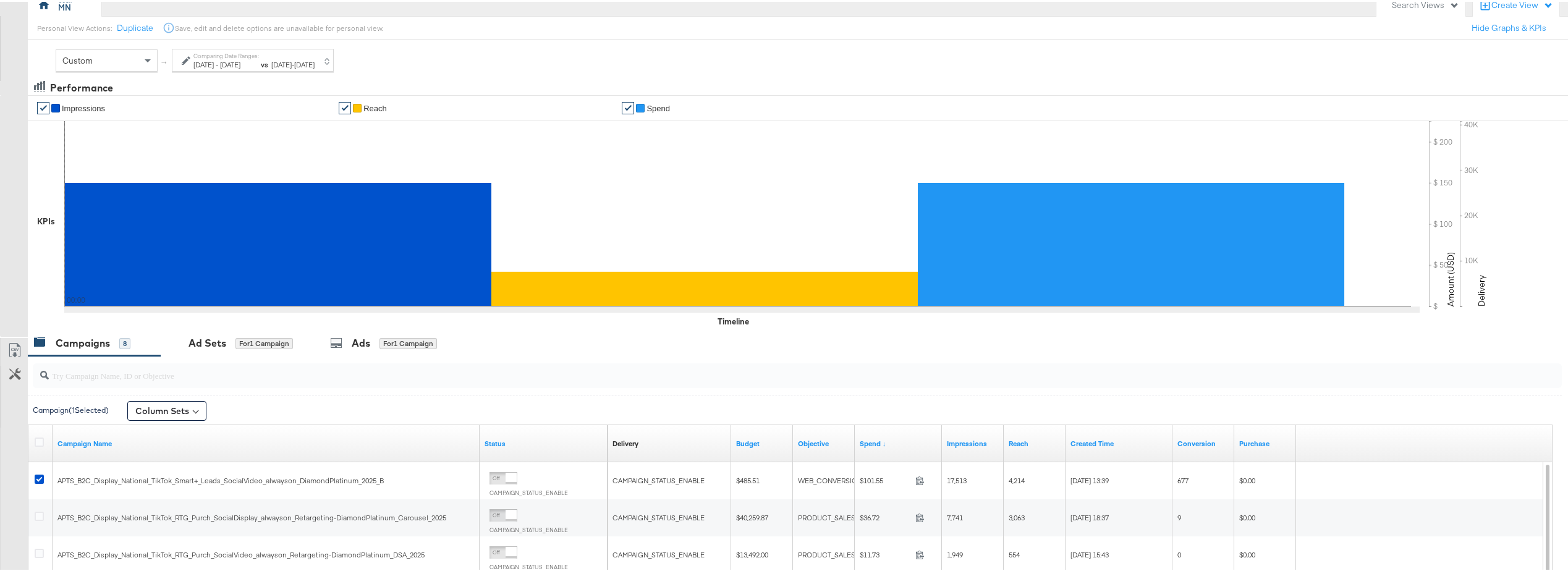
scroll to position [0, 0]
